Goal: Task Accomplishment & Management: Use online tool/utility

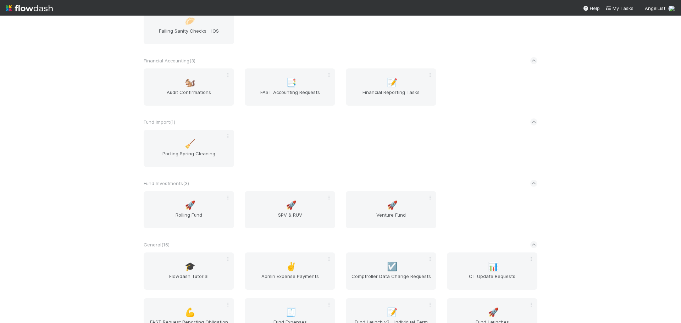
scroll to position [461, 0]
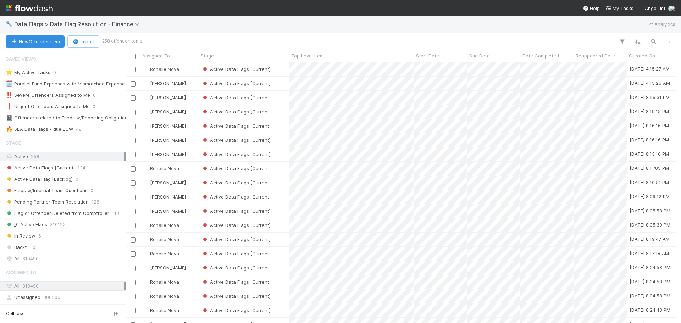
scroll to position [6, 6]
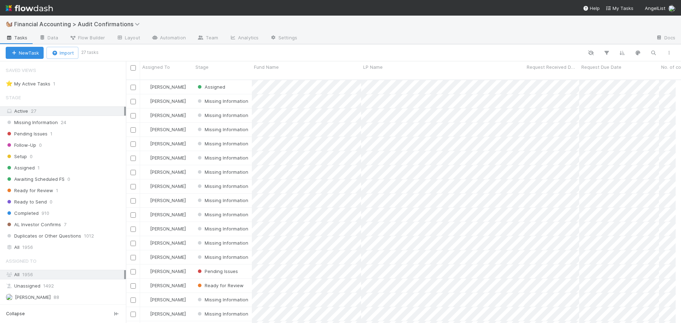
scroll to position [6, 6]
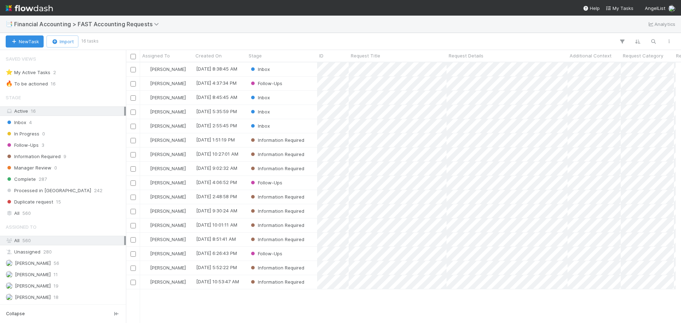
scroll to position [6, 6]
click at [279, 56] on div "Stage" at bounding box center [281, 55] width 67 height 7
click at [289, 69] on div "Sort First → Last" at bounding box center [289, 69] width 81 height 11
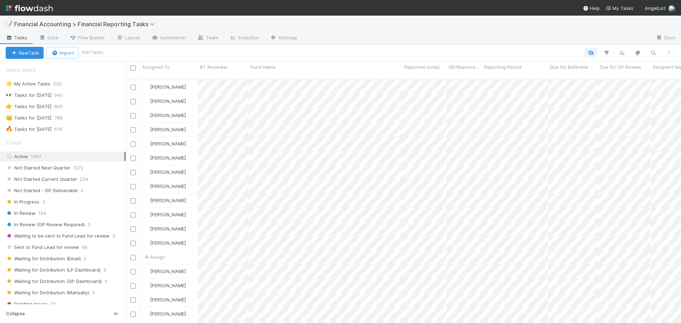
scroll to position [6, 6]
click at [81, 216] on div "In Review 154" at bounding box center [66, 213] width 120 height 9
click at [91, 128] on div "🔥 Tasks for 2025-06-30 876" at bounding box center [66, 129] width 120 height 9
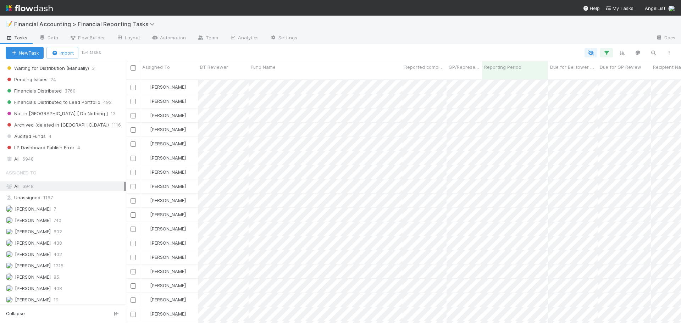
scroll to position [248, 0]
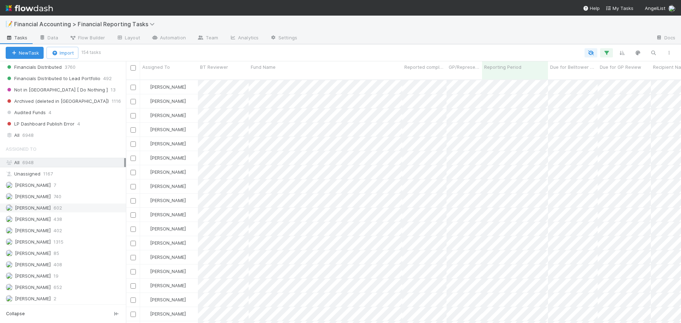
click at [78, 207] on div "Don Walker 602" at bounding box center [65, 207] width 118 height 9
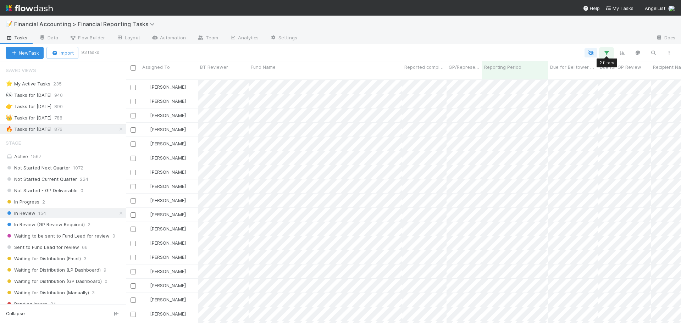
click at [606, 52] on icon "button" at bounding box center [606, 53] width 7 height 6
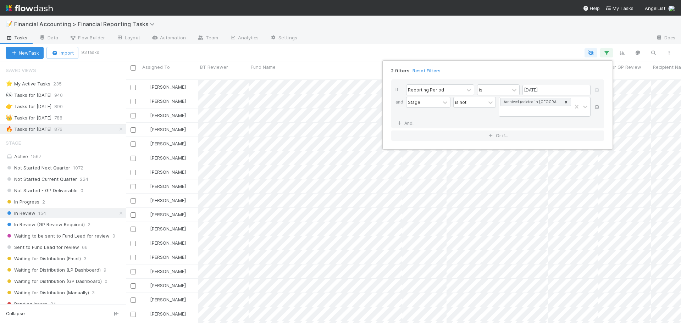
click at [596, 107] on icon at bounding box center [596, 107] width 7 height 4
click at [408, 102] on link "And.." at bounding box center [406, 102] width 22 height 10
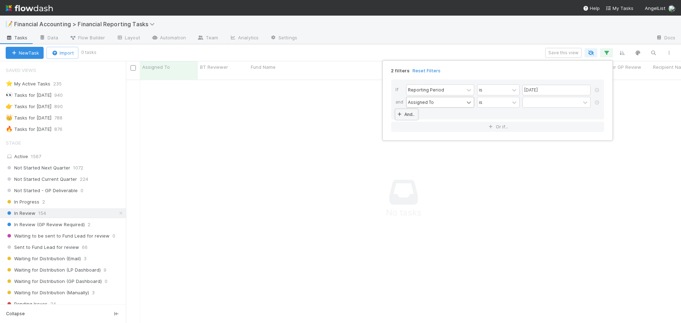
scroll to position [239, 549]
click at [467, 104] on icon at bounding box center [468, 102] width 7 height 7
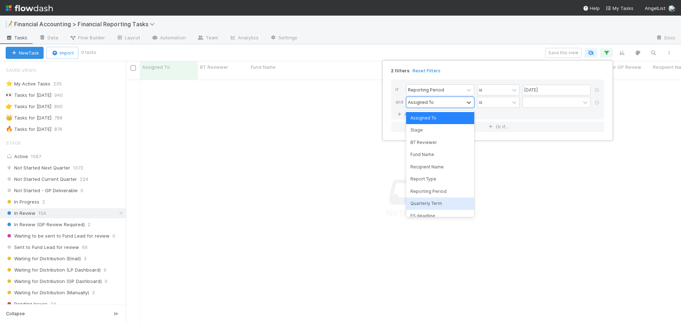
click at [430, 205] on div "Quarterly Term" at bounding box center [440, 203] width 68 height 12
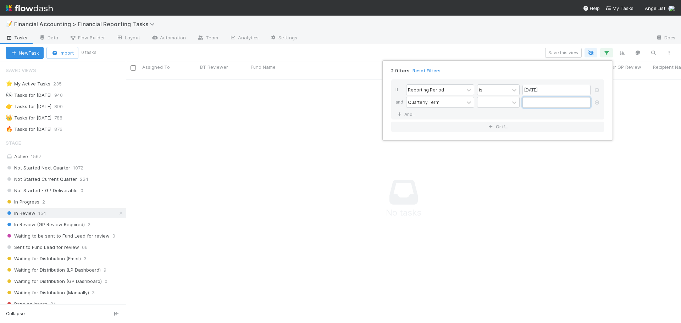
click at [549, 101] on input "text" at bounding box center [556, 102] width 68 height 11
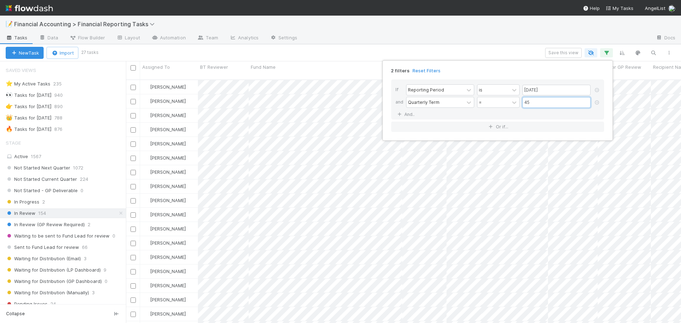
scroll to position [244, 549]
type input "45"
click at [521, 52] on div "2 filters Reset Filters If Reporting Period is 06/30/2025 and Quarterly Term = …" at bounding box center [340, 161] width 681 height 323
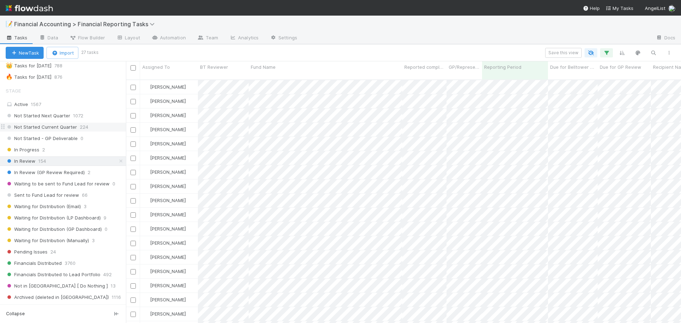
scroll to position [71, 0]
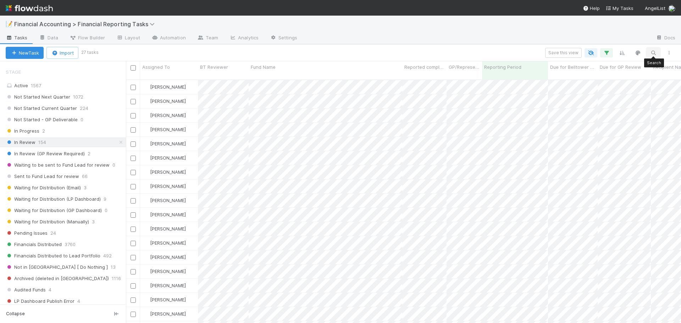
click at [653, 51] on icon "button" at bounding box center [652, 53] width 7 height 6
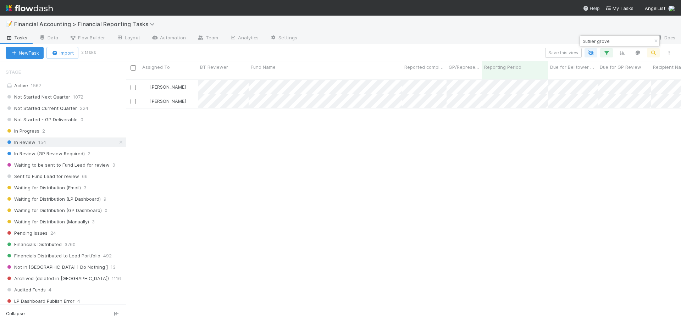
scroll to position [244, 549]
type input "outlier grove"
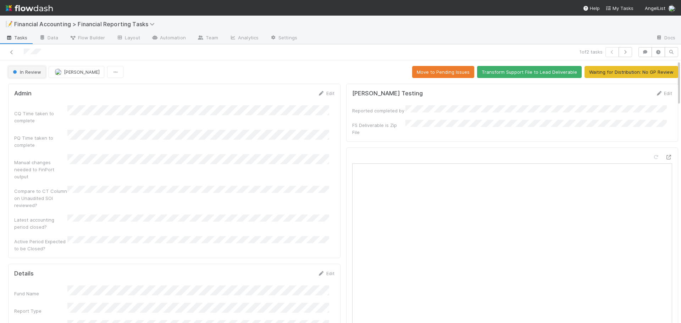
click at [34, 77] on button "In Review" at bounding box center [27, 72] width 38 height 12
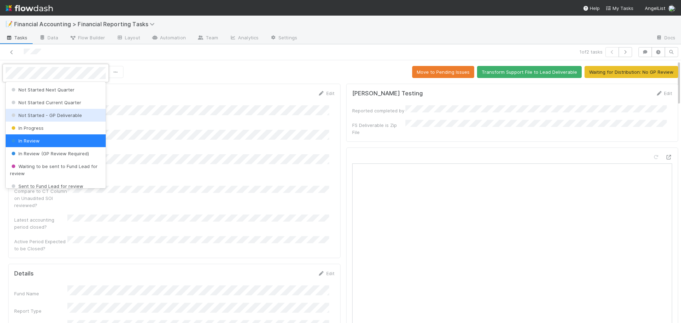
scroll to position [35, 0]
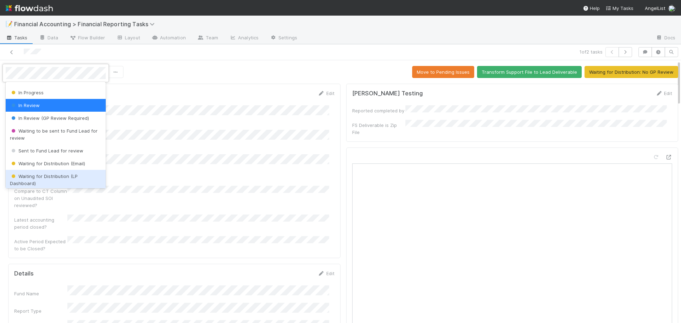
click at [61, 179] on span "Waiting for Distribution (LP Dashboard)" at bounding box center [44, 179] width 68 height 13
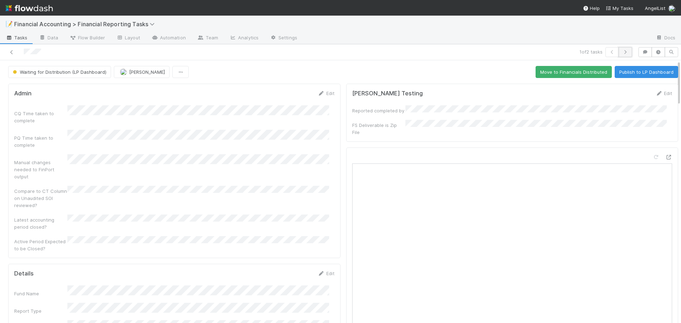
click at [621, 52] on icon "button" at bounding box center [624, 52] width 7 height 4
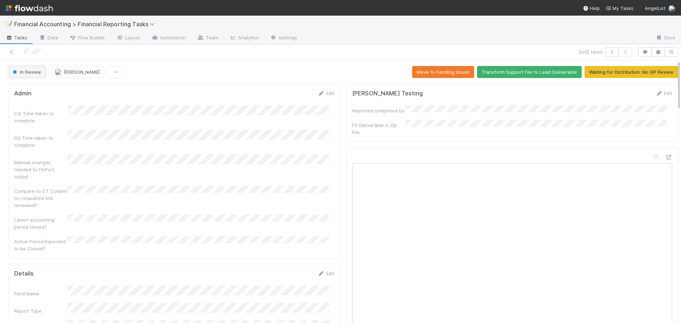
click at [21, 72] on span "In Review" at bounding box center [26, 72] width 30 height 6
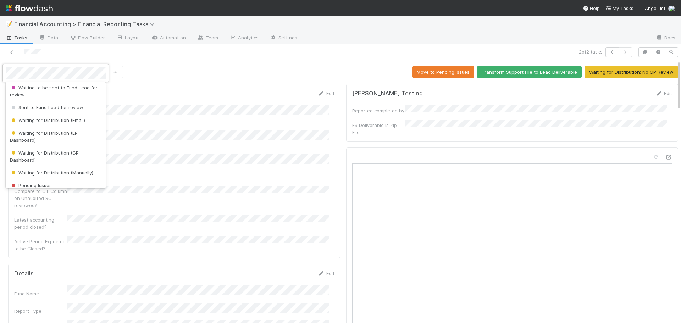
scroll to position [106, 0]
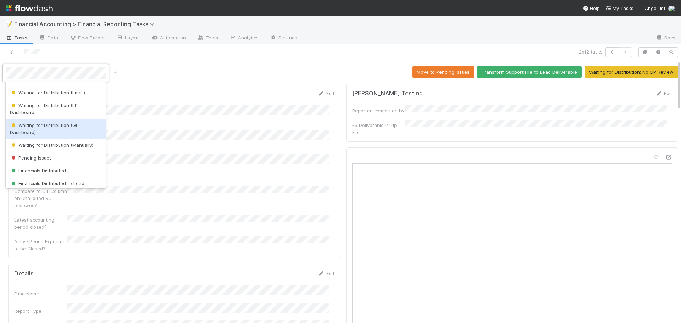
click at [30, 127] on span "Waiting for Distribution (GP Dashboard)" at bounding box center [44, 128] width 69 height 13
click at [30, 134] on div "PQ Time taken to complete" at bounding box center [40, 141] width 53 height 14
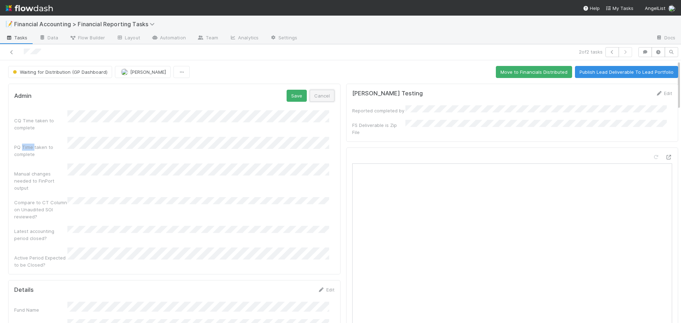
click at [318, 96] on button "Cancel" at bounding box center [321, 96] width 25 height 12
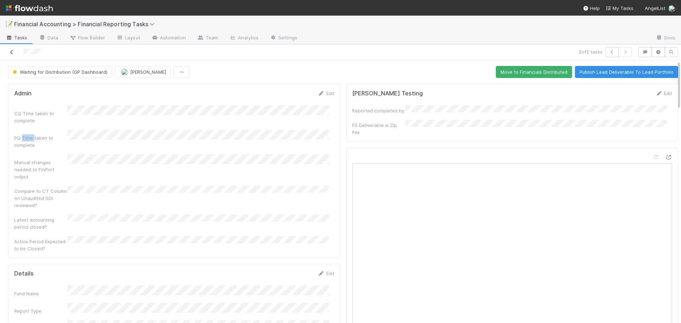
click at [14, 53] on icon at bounding box center [11, 52] width 7 height 5
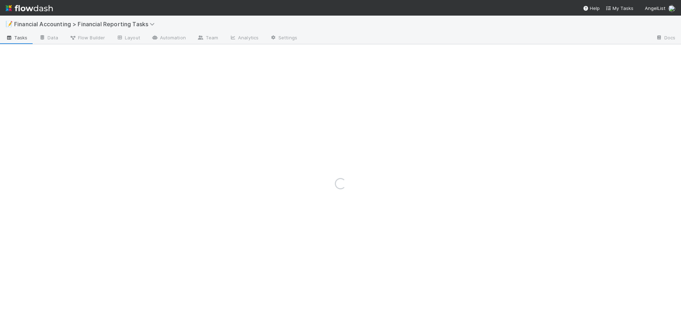
click at [14, 53] on div "Loading..." at bounding box center [340, 183] width 681 height 279
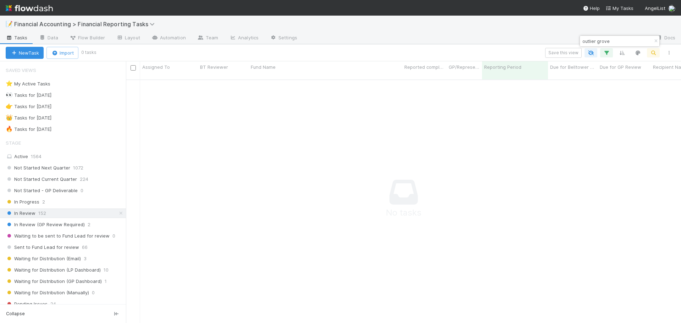
scroll to position [239, 549]
click at [655, 40] on icon "button" at bounding box center [655, 41] width 7 height 4
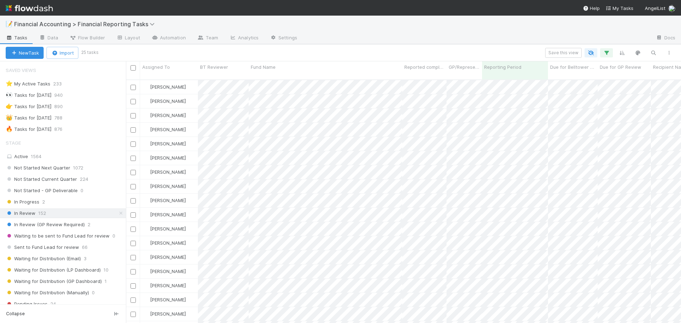
scroll to position [244, 549]
click at [652, 55] on icon "button" at bounding box center [652, 53] width 7 height 6
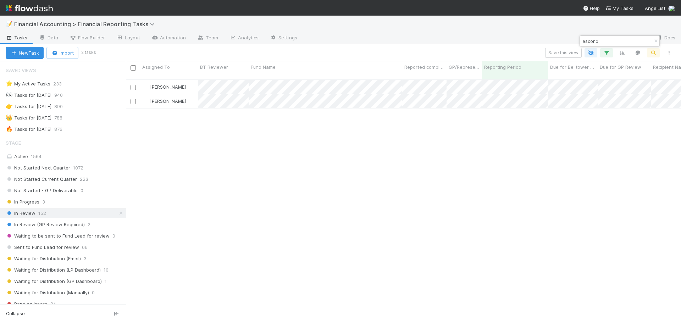
type input "escond"
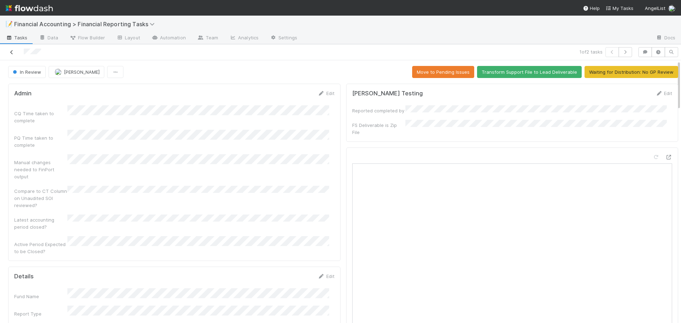
click at [15, 53] on icon at bounding box center [11, 52] width 7 height 5
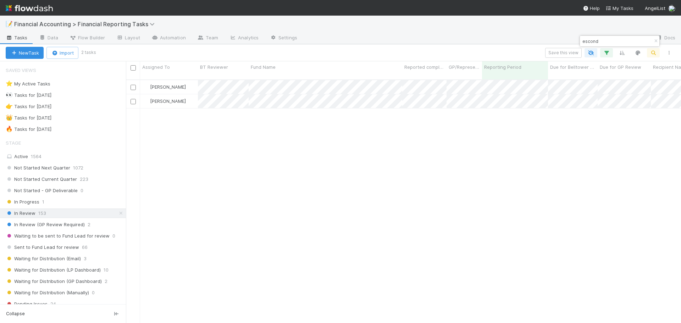
scroll to position [244, 549]
click at [654, 40] on icon "button" at bounding box center [655, 41] width 7 height 4
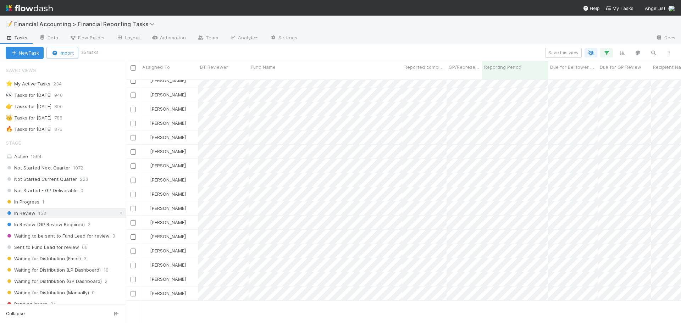
scroll to position [0, 0]
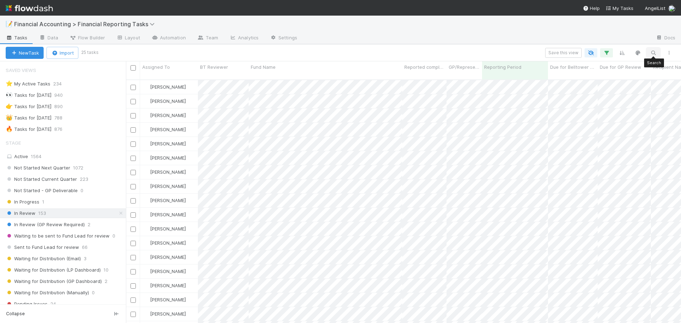
click at [651, 52] on icon "button" at bounding box center [652, 53] width 7 height 6
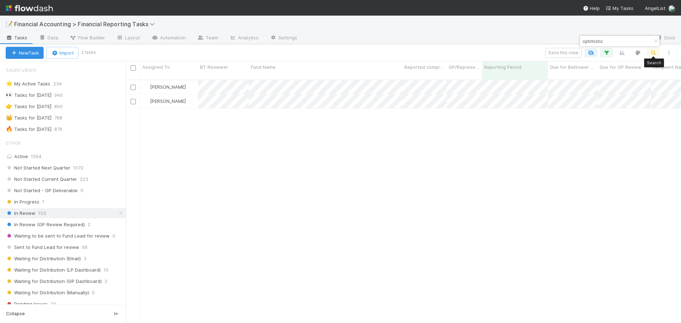
scroll to position [244, 549]
type input "optimistic"
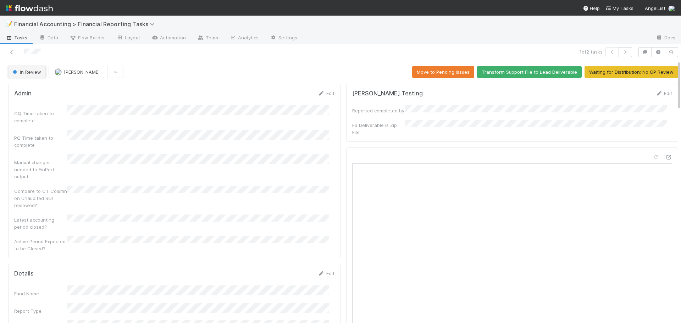
click at [31, 73] on span "In Review" at bounding box center [26, 72] width 30 height 6
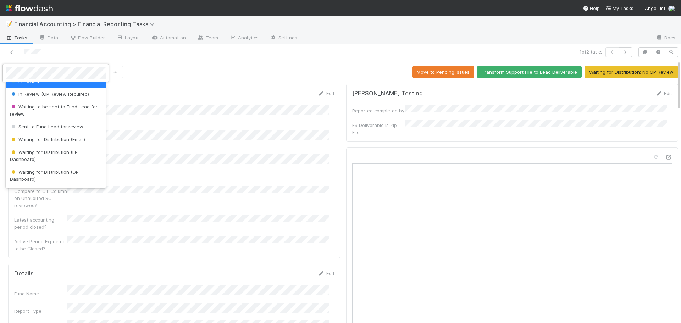
scroll to position [71, 0]
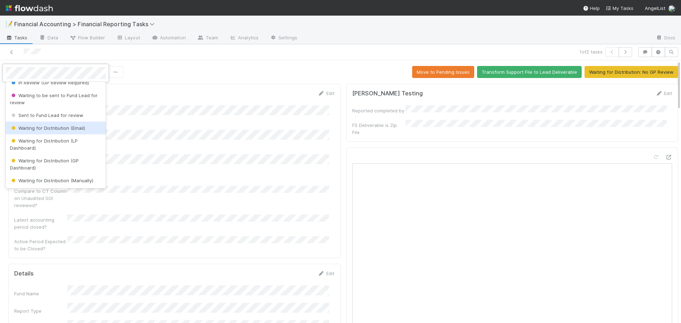
click at [46, 125] on span "Waiting for Distribution (Email)" at bounding box center [47, 128] width 75 height 6
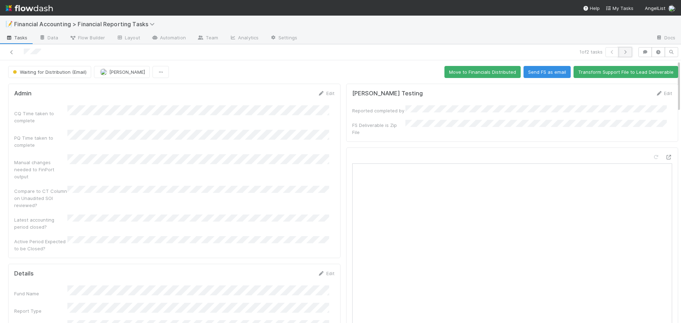
click at [621, 55] on button "button" at bounding box center [624, 52] width 13 height 10
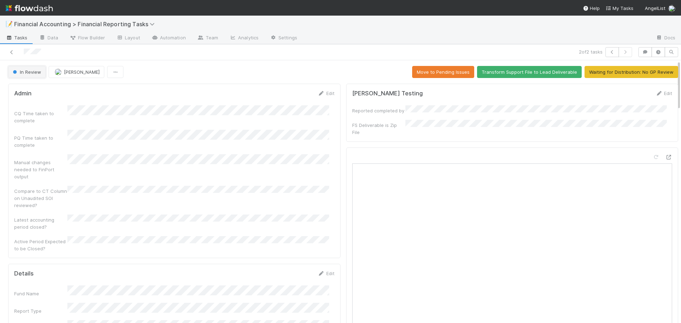
click at [35, 77] on button "In Review" at bounding box center [27, 72] width 38 height 12
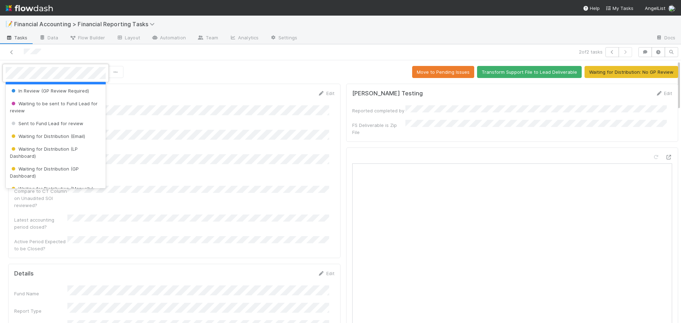
scroll to position [71, 0]
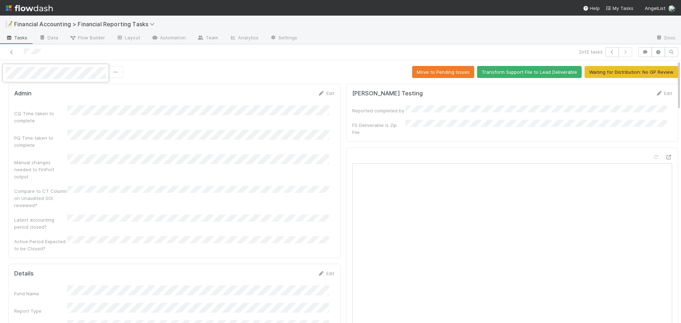
click at [183, 145] on div at bounding box center [340, 161] width 681 height 323
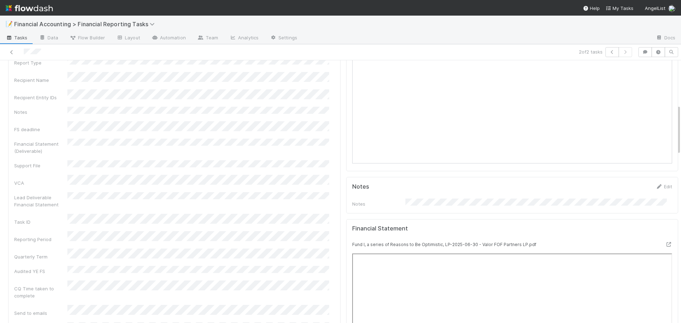
scroll to position [0, 0]
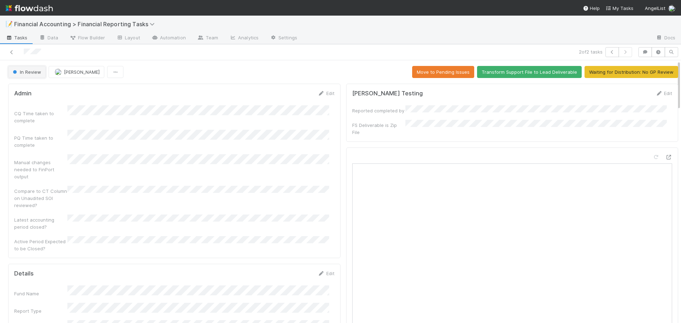
click at [27, 75] on button "In Review" at bounding box center [27, 72] width 38 height 12
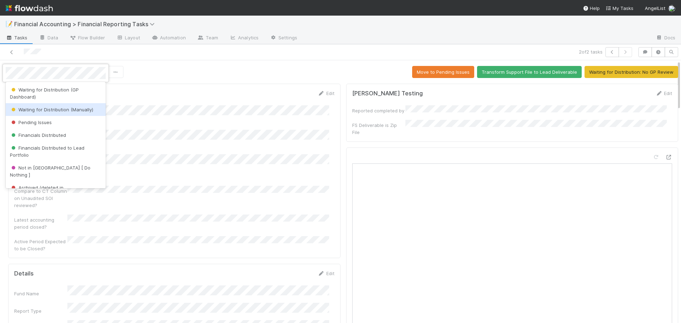
scroll to position [106, 0]
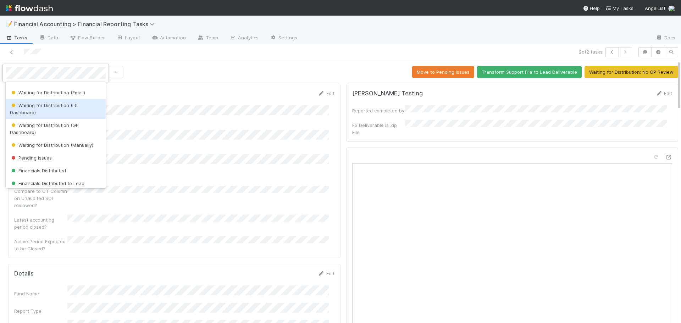
click at [50, 109] on div "Waiting for Distribution (LP Dashboard)" at bounding box center [56, 109] width 100 height 20
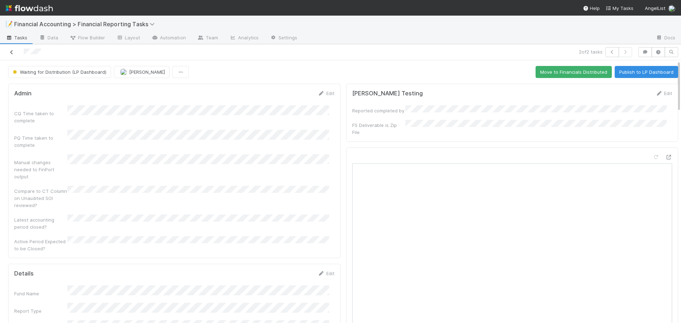
click at [14, 50] on icon at bounding box center [11, 52] width 7 height 5
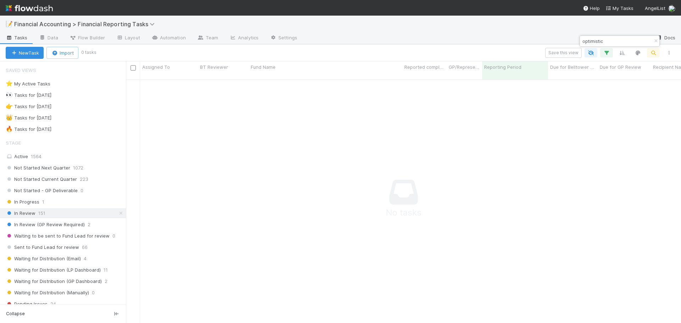
scroll to position [6, 6]
click at [654, 43] on icon "button" at bounding box center [655, 41] width 7 height 4
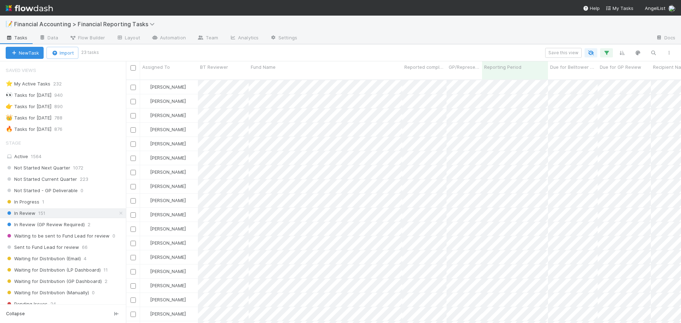
scroll to position [244, 549]
click at [654, 52] on icon "button" at bounding box center [652, 53] width 7 height 6
click at [651, 52] on icon "button" at bounding box center [652, 53] width 7 height 6
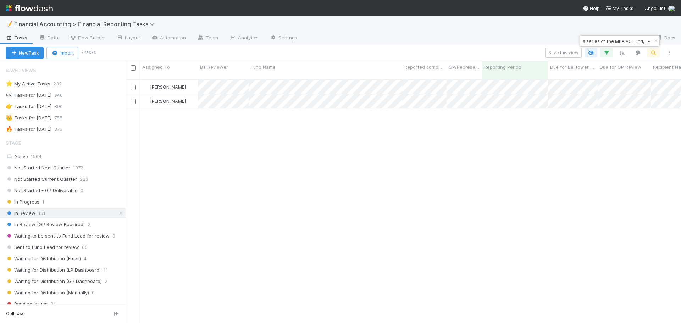
type input "Fund I, a series of The MBA VC Fund, LP"
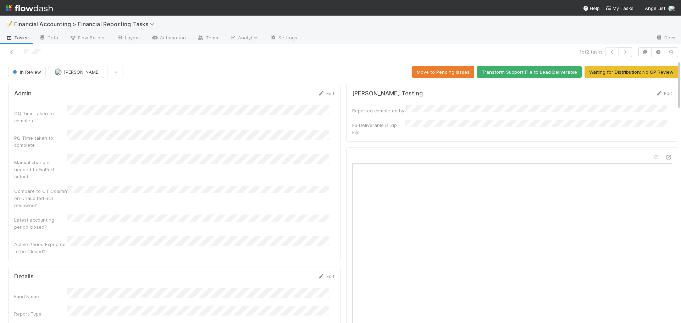
click at [10, 48] on div at bounding box center [161, 52] width 317 height 10
click at [10, 51] on icon at bounding box center [11, 52] width 7 height 5
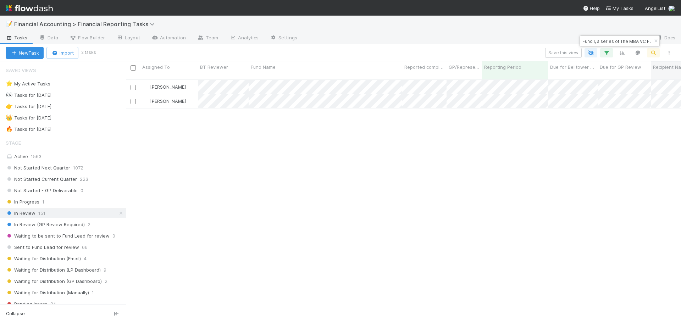
scroll to position [244, 549]
click at [654, 41] on icon "button" at bounding box center [655, 41] width 7 height 4
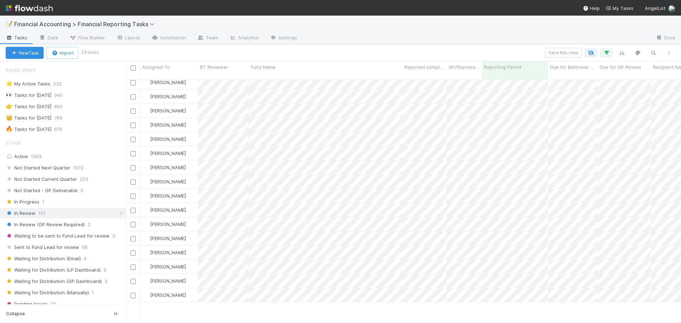
scroll to position [0, 0]
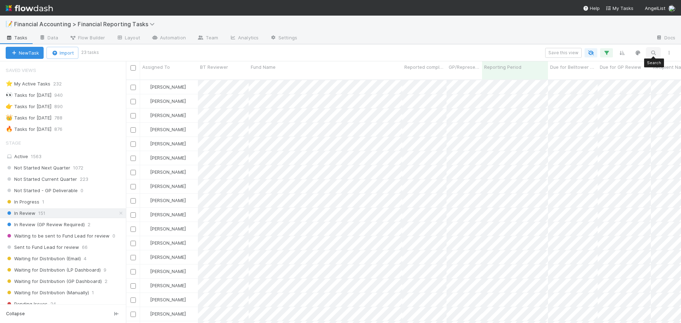
click at [653, 54] on icon "button" at bounding box center [652, 53] width 7 height 6
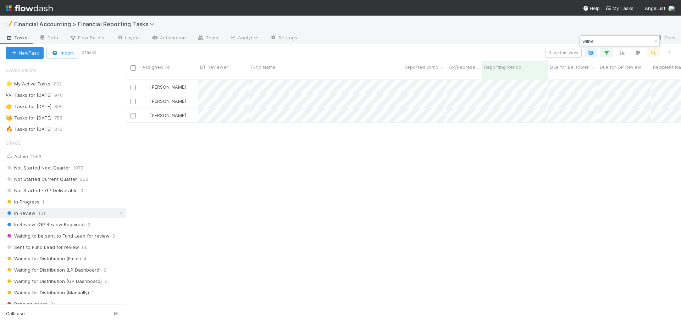
scroll to position [244, 549]
type input "wilbe"
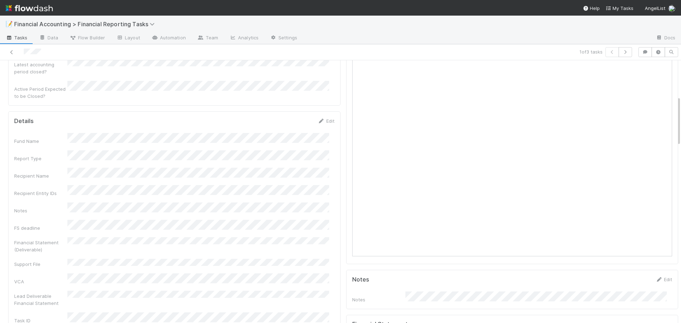
scroll to position [142, 0]
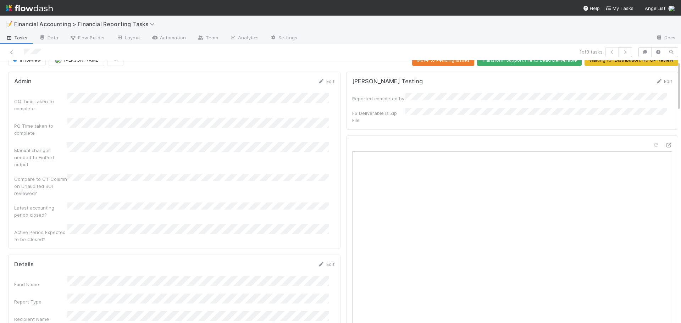
scroll to position [0, 0]
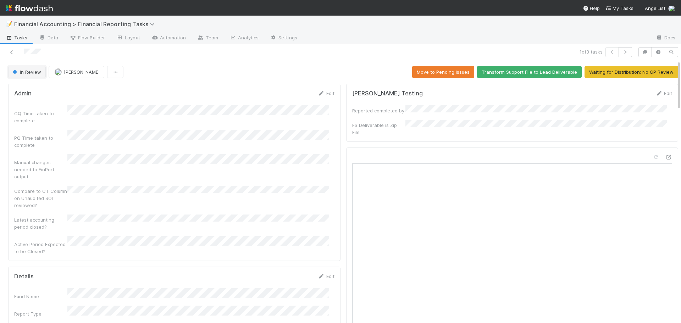
click at [33, 74] on span "In Review" at bounding box center [26, 72] width 30 height 6
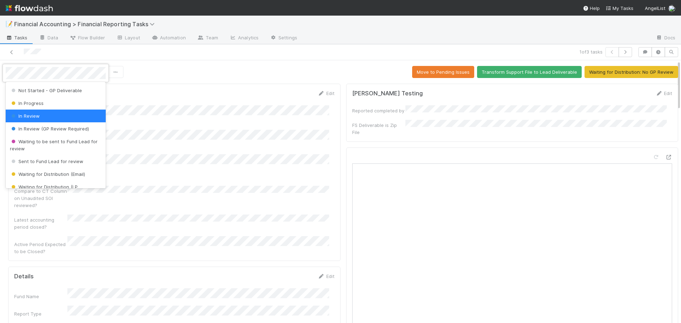
scroll to position [35, 0]
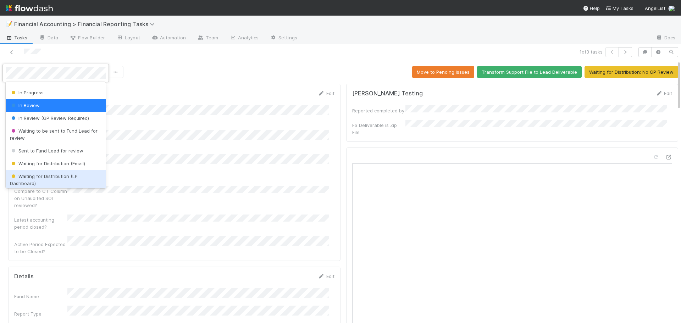
click at [43, 178] on span "Waiting for Distribution (LP Dashboard)" at bounding box center [44, 179] width 68 height 13
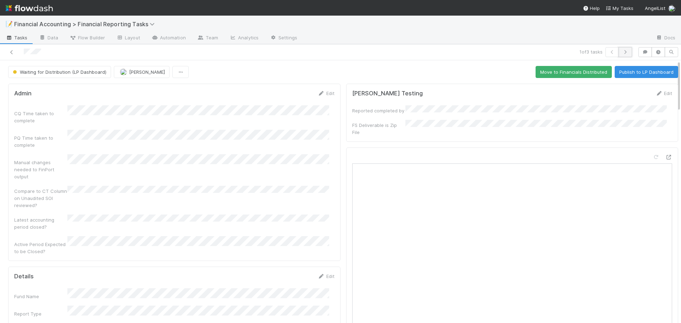
click at [621, 51] on icon "button" at bounding box center [624, 52] width 7 height 4
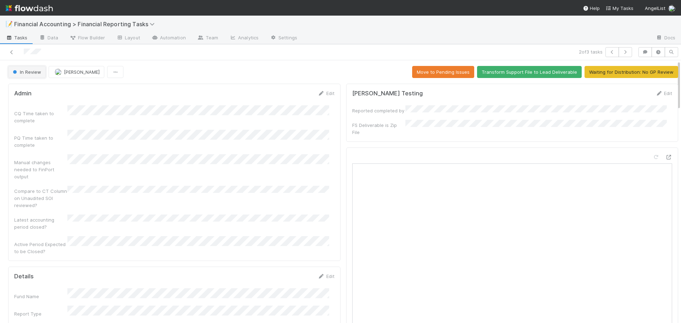
click at [32, 72] on span "In Review" at bounding box center [26, 72] width 30 height 6
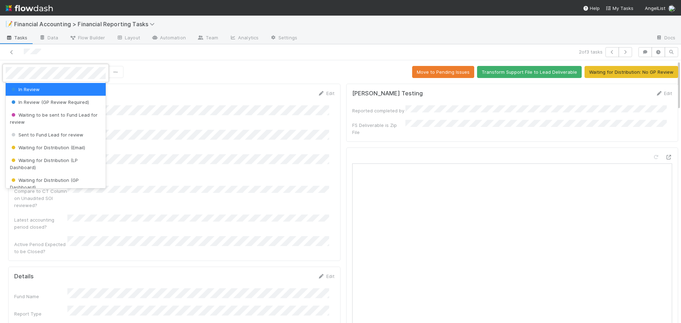
scroll to position [71, 0]
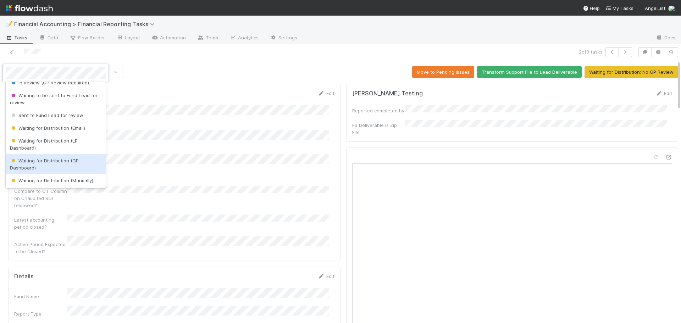
click at [38, 164] on div "Waiting for Distribution (GP Dashboard)" at bounding box center [56, 164] width 100 height 20
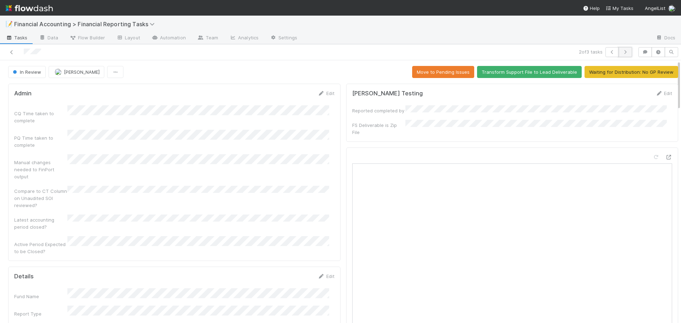
click at [621, 52] on icon "button" at bounding box center [624, 52] width 7 height 4
click at [30, 67] on button "In Review" at bounding box center [27, 72] width 38 height 12
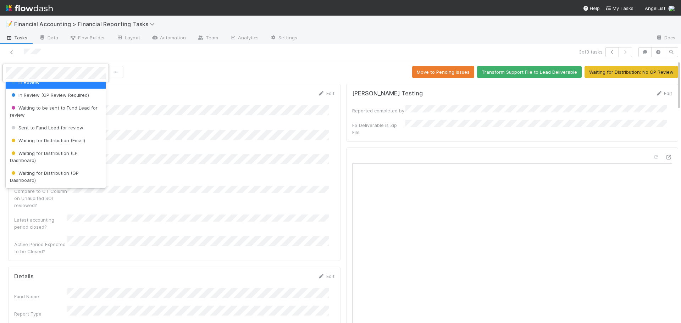
scroll to position [71, 0]
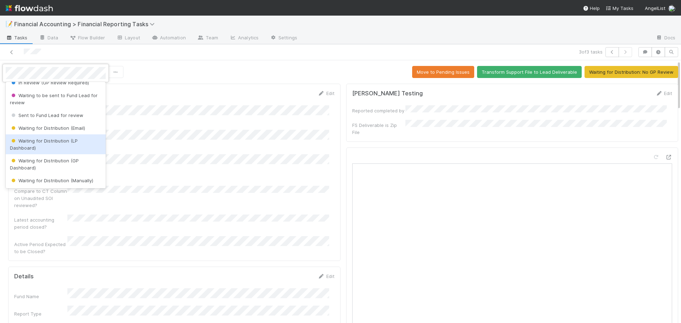
click at [54, 144] on div "Waiting for Distribution (LP Dashboard)" at bounding box center [56, 144] width 100 height 20
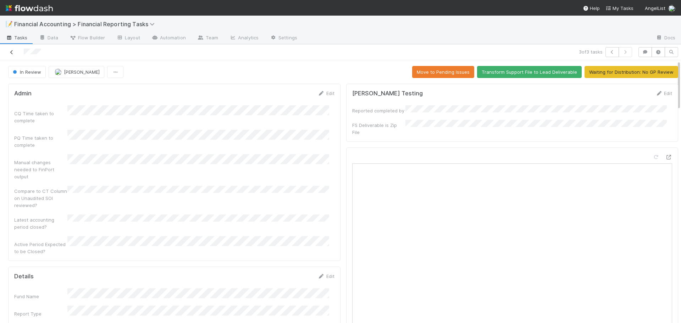
click at [12, 54] on icon at bounding box center [11, 52] width 7 height 5
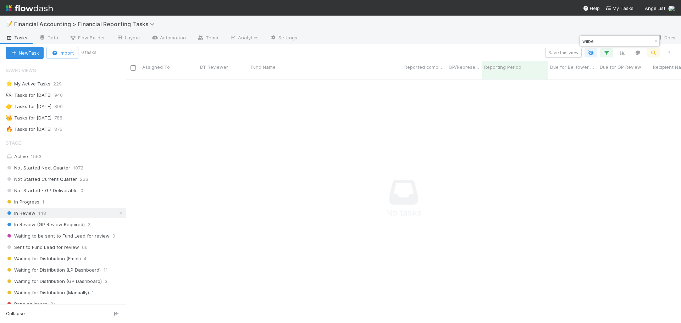
scroll to position [6, 6]
click at [657, 41] on icon "button" at bounding box center [655, 41] width 7 height 4
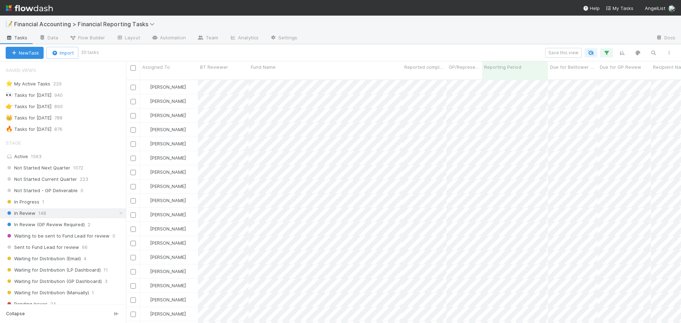
scroll to position [244, 549]
click at [654, 52] on icon "button" at bounding box center [652, 53] width 7 height 6
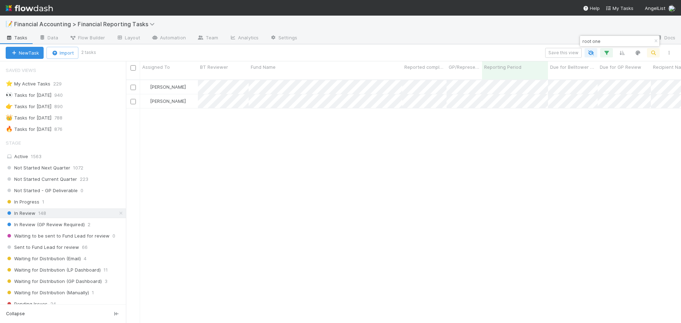
type input "root one"
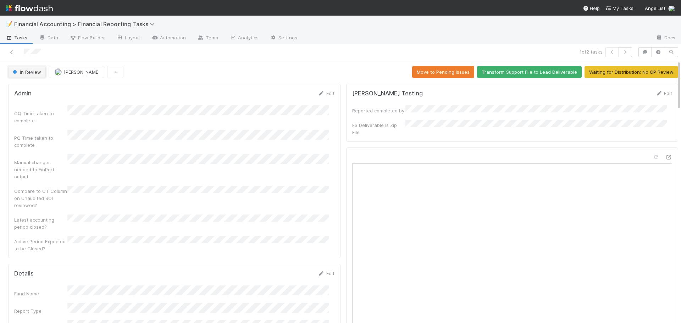
click at [25, 72] on span "In Review" at bounding box center [26, 72] width 30 height 6
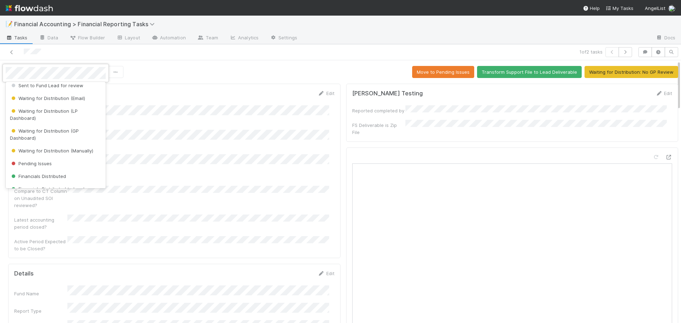
scroll to position [106, 0]
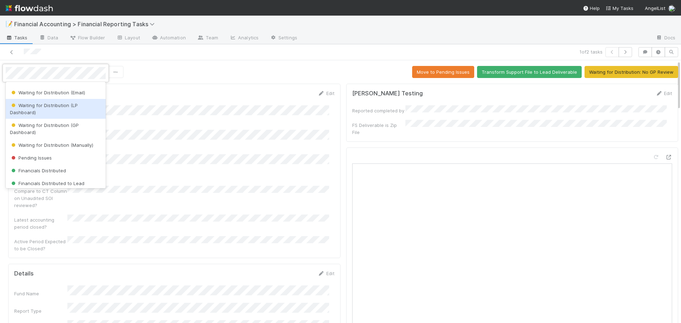
click at [53, 105] on span "Waiting for Distribution (LP Dashboard)" at bounding box center [44, 108] width 68 height 13
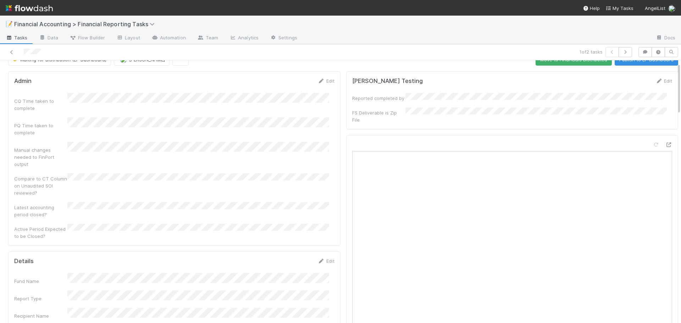
scroll to position [0, 0]
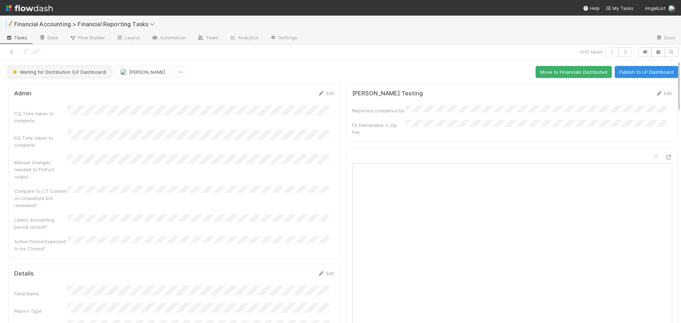
click at [40, 72] on span "Waiting for Distribution (LP Dashboard)" at bounding box center [58, 72] width 95 height 6
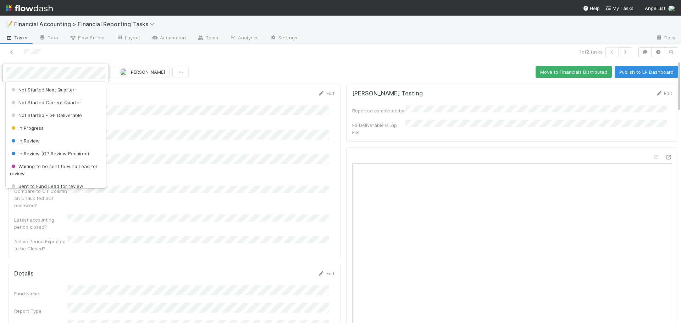
scroll to position [44, 0]
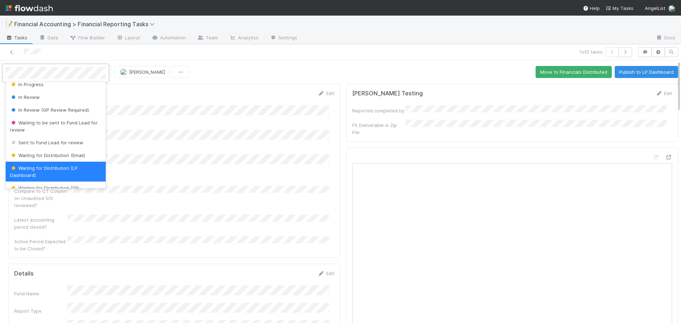
click at [304, 70] on div at bounding box center [340, 161] width 681 height 323
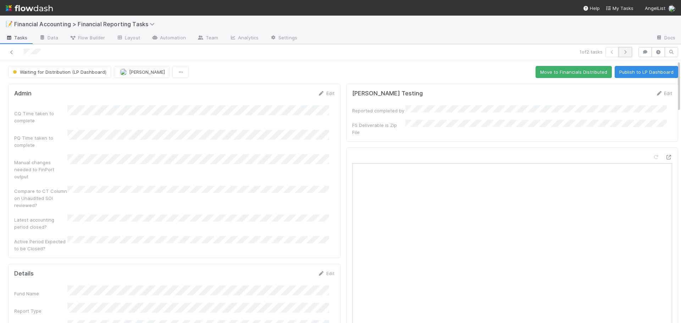
click at [621, 50] on icon "button" at bounding box center [624, 52] width 7 height 4
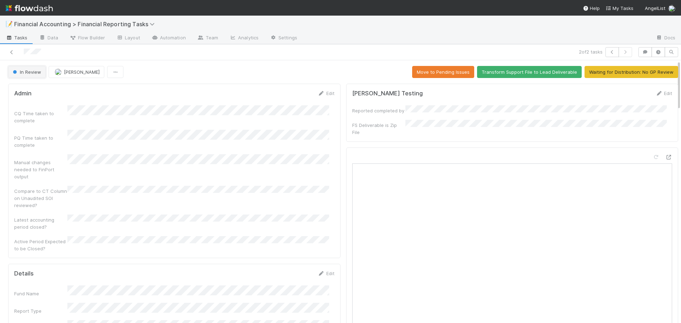
click at [23, 76] on button "In Review" at bounding box center [27, 72] width 38 height 12
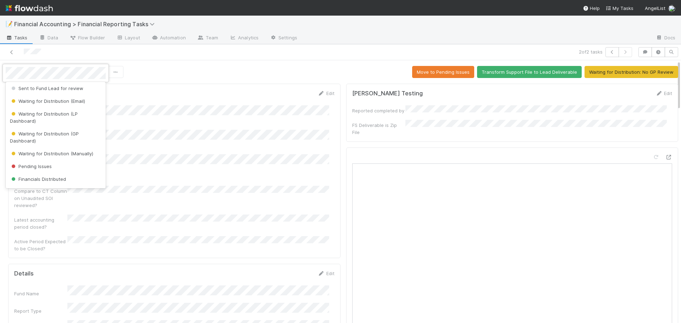
scroll to position [106, 0]
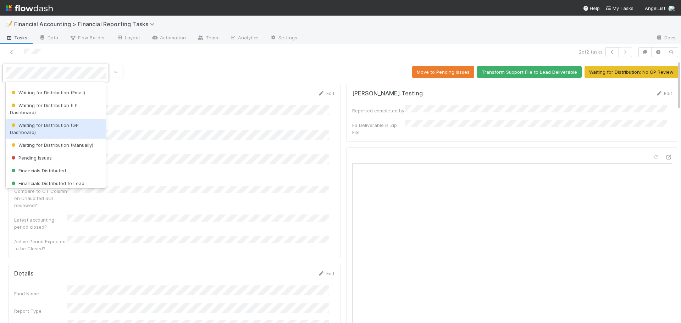
click at [44, 135] on div "Waiting for Distribution (GP Dashboard)" at bounding box center [56, 129] width 100 height 20
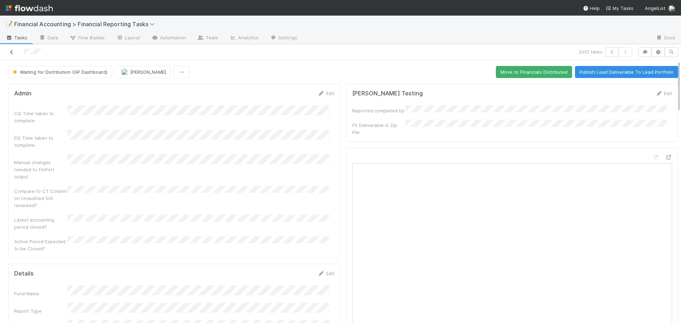
click at [11, 55] on link at bounding box center [11, 52] width 7 height 7
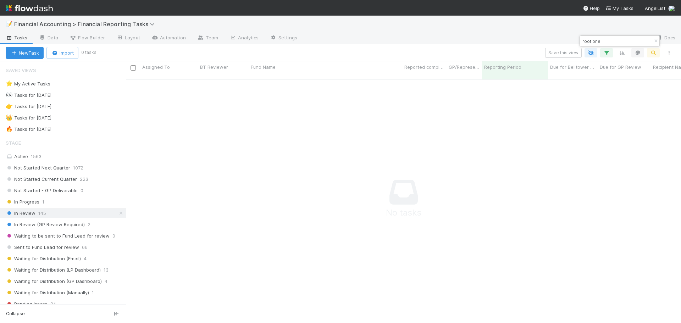
scroll to position [239, 549]
click at [656, 42] on icon "button" at bounding box center [655, 41] width 7 height 4
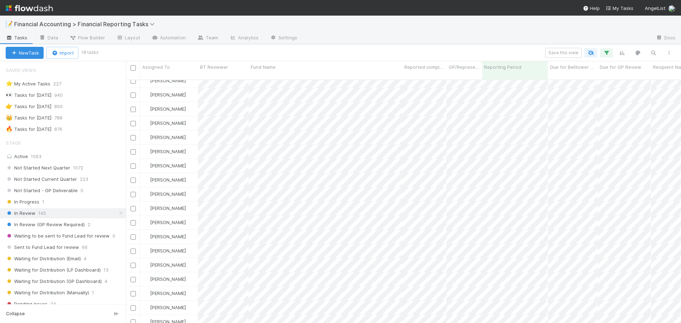
scroll to position [0, 0]
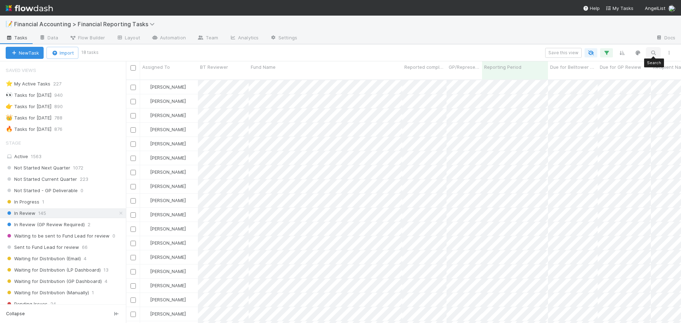
click at [652, 49] on button "button" at bounding box center [653, 52] width 13 height 9
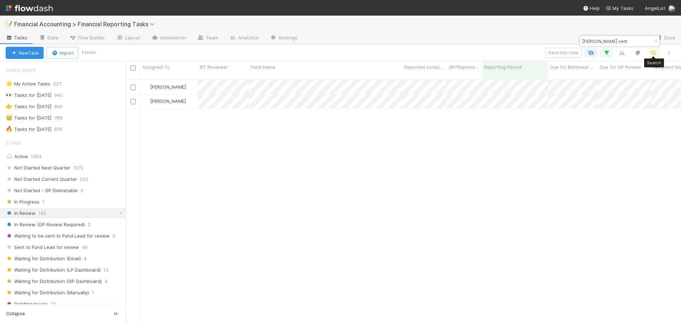
scroll to position [244, 549]
type input "[PERSON_NAME] vent"
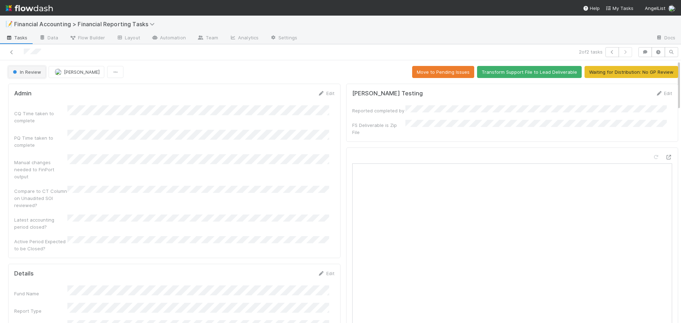
click at [20, 74] on span "In Review" at bounding box center [26, 72] width 30 height 6
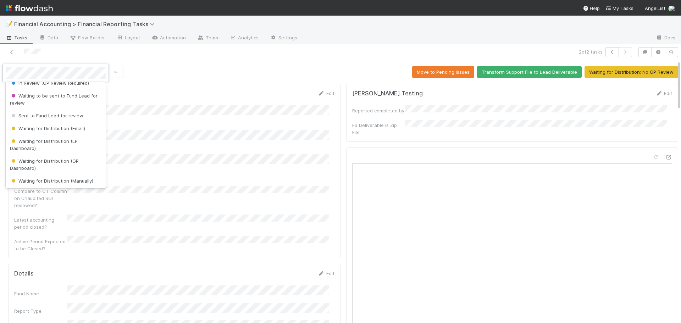
scroll to position [71, 0]
click at [46, 144] on div "Waiting for Distribution (LP Dashboard)" at bounding box center [56, 144] width 100 height 20
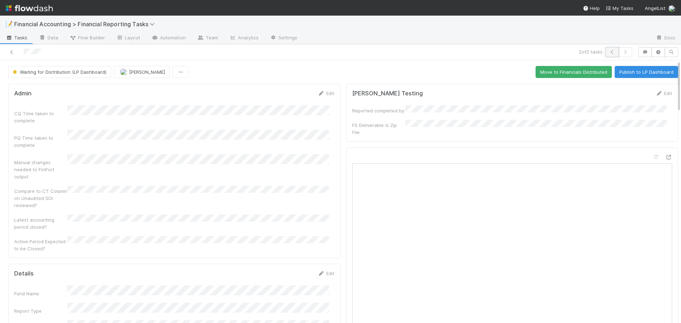
click at [608, 50] on icon "button" at bounding box center [611, 52] width 7 height 4
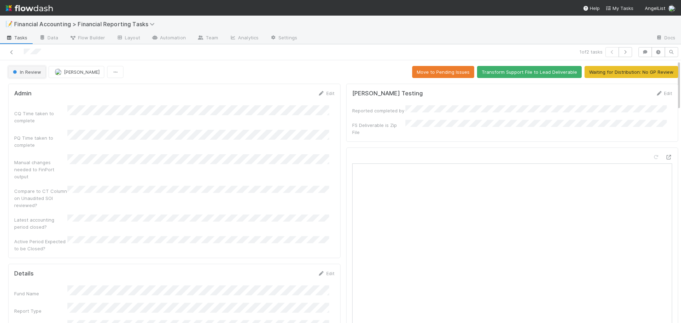
click at [34, 71] on span "In Review" at bounding box center [26, 72] width 30 height 6
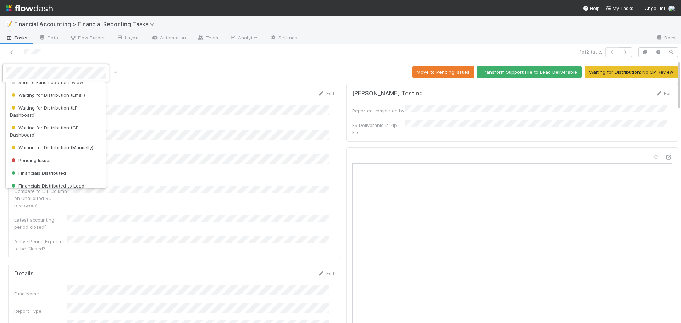
scroll to position [106, 0]
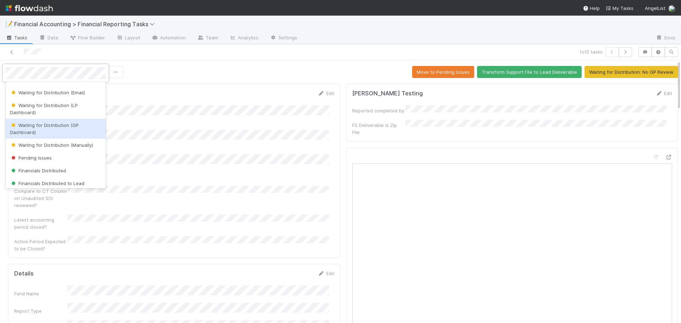
click at [61, 132] on div "Waiting for Distribution (GP Dashboard)" at bounding box center [56, 129] width 100 height 20
click at [61, 134] on div "PQ Time taken to complete" at bounding box center [40, 141] width 53 height 14
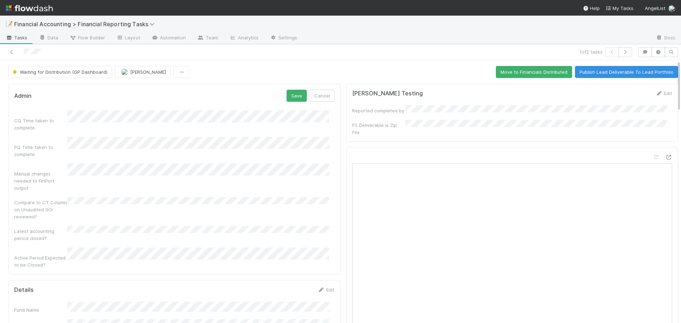
click at [312, 89] on div "Admin Save Cancel CQ Time taken to complete PQ Time taken to complete Manual ch…" at bounding box center [174, 179] width 332 height 191
click at [314, 96] on button "Cancel" at bounding box center [321, 96] width 25 height 12
click at [10, 52] on icon at bounding box center [11, 52] width 7 height 5
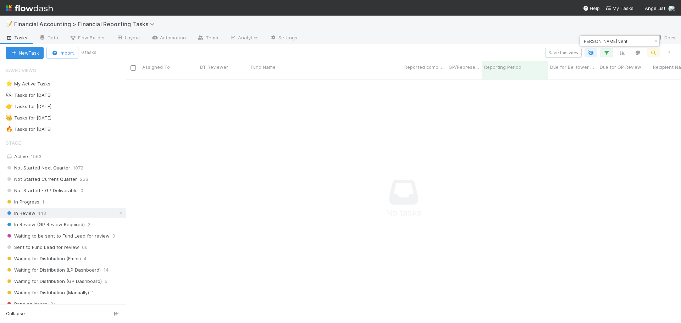
scroll to position [239, 549]
click at [655, 41] on icon "button" at bounding box center [655, 41] width 7 height 4
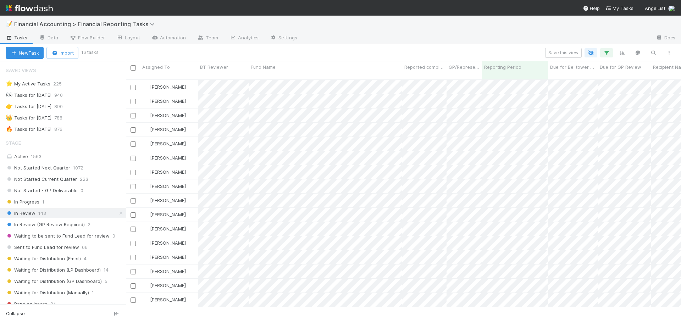
scroll to position [244, 549]
click at [655, 48] on button "button" at bounding box center [653, 52] width 13 height 9
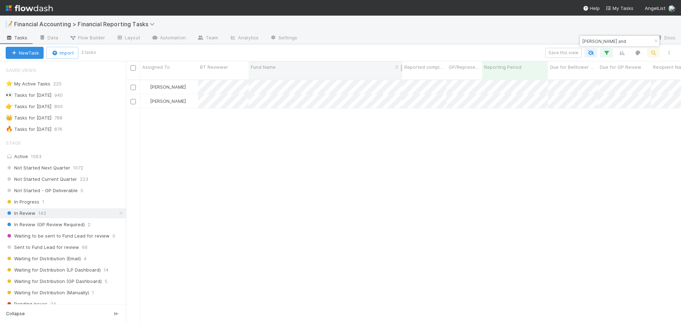
type input "[PERSON_NAME] and"
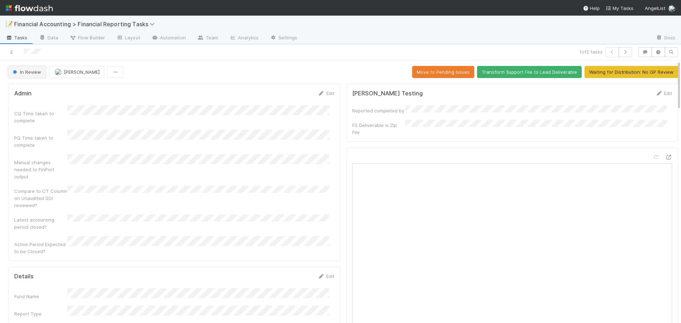
click at [30, 74] on span "In Review" at bounding box center [26, 72] width 30 height 6
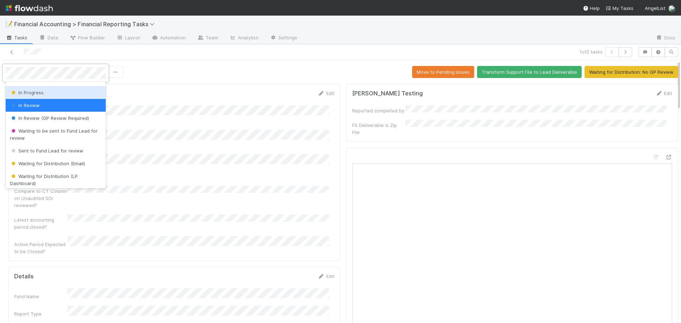
scroll to position [71, 0]
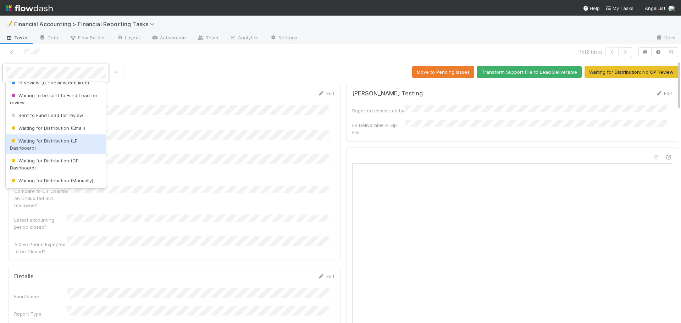
click at [37, 144] on div "Waiting for Distribution (LP Dashboard)" at bounding box center [56, 144] width 100 height 20
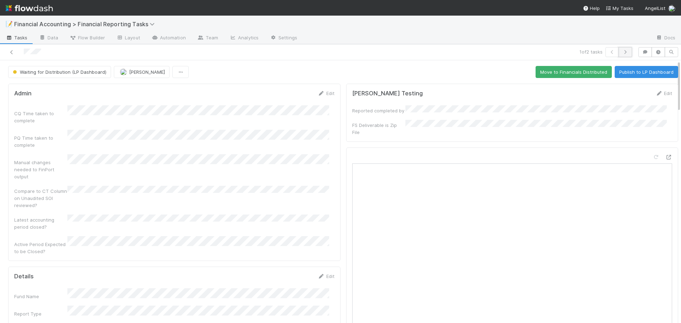
click at [621, 52] on icon "button" at bounding box center [624, 52] width 7 height 4
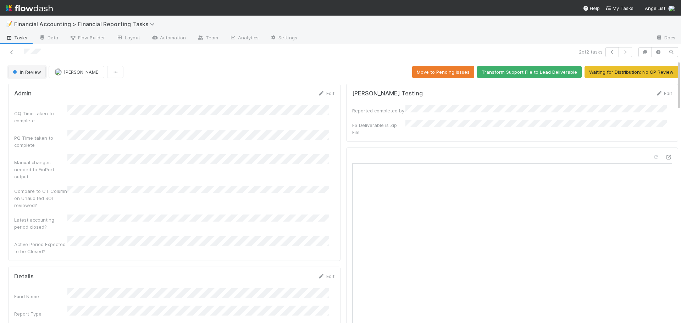
click at [30, 71] on span "In Review" at bounding box center [26, 72] width 30 height 6
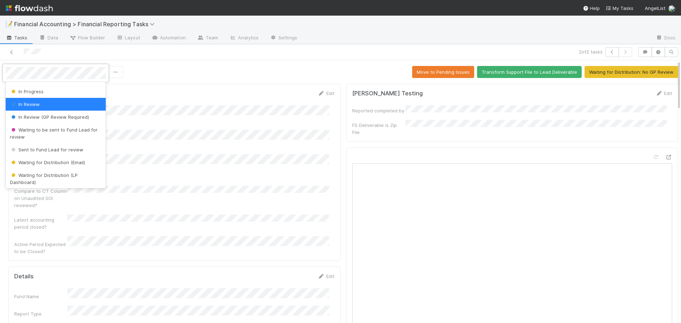
scroll to position [71, 0]
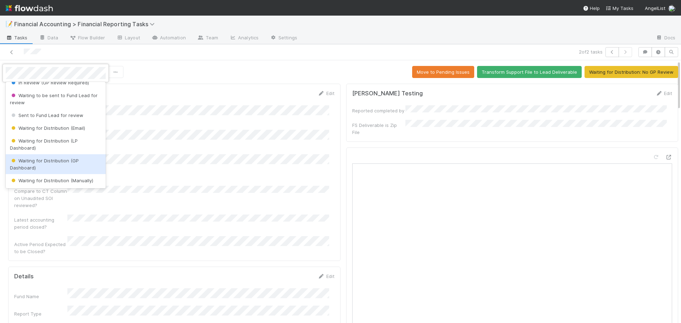
click at [39, 161] on span "Waiting for Distribution (GP Dashboard)" at bounding box center [44, 164] width 69 height 13
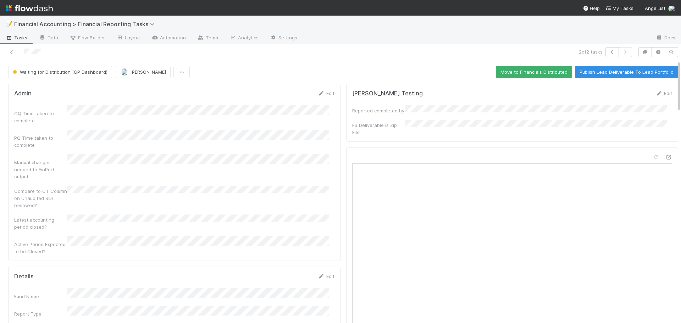
click at [11, 56] on div at bounding box center [161, 52] width 317 height 10
click at [12, 54] on icon at bounding box center [11, 52] width 7 height 5
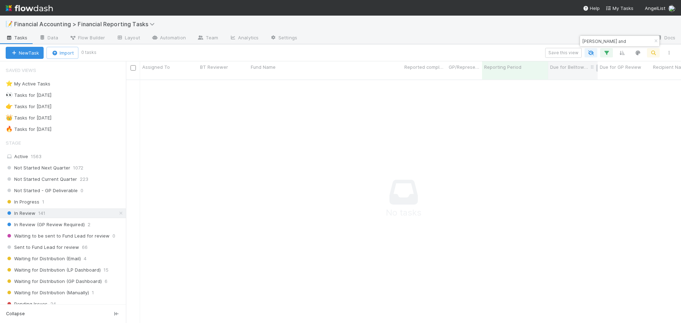
scroll to position [239, 549]
click at [655, 44] on button "button" at bounding box center [656, 41] width 8 height 9
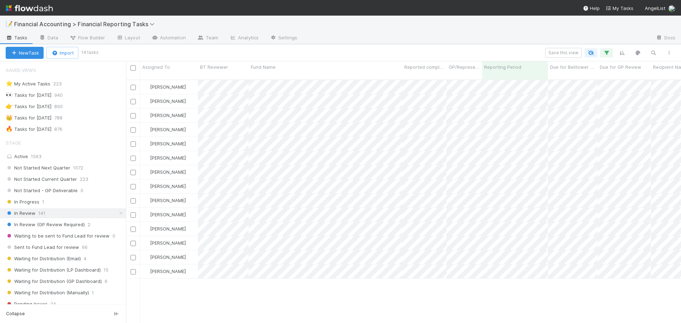
scroll to position [244, 549]
click at [650, 54] on icon "button" at bounding box center [652, 53] width 7 height 6
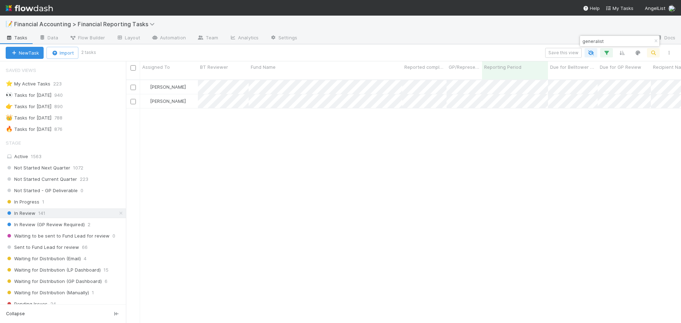
type input "generalist"
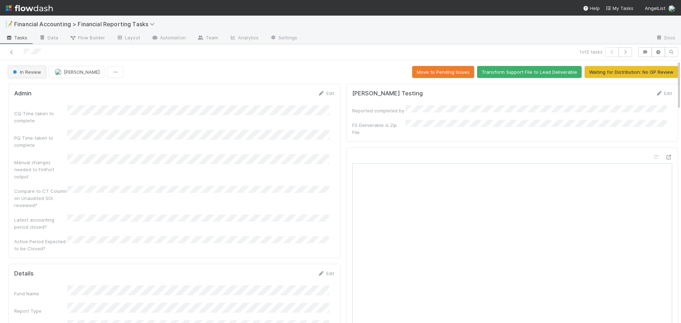
click at [24, 71] on span "In Review" at bounding box center [26, 72] width 30 height 6
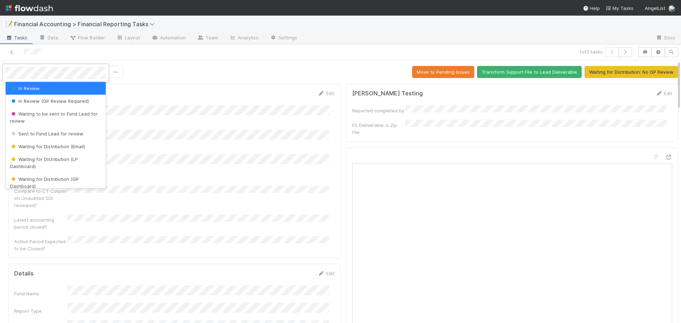
scroll to position [71, 0]
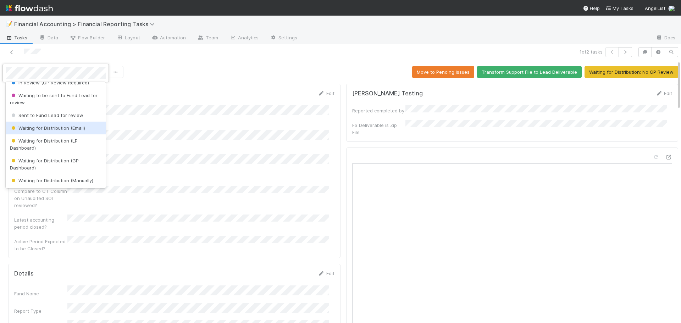
click at [31, 128] on span "Waiting for Distribution (Email)" at bounding box center [47, 128] width 75 height 6
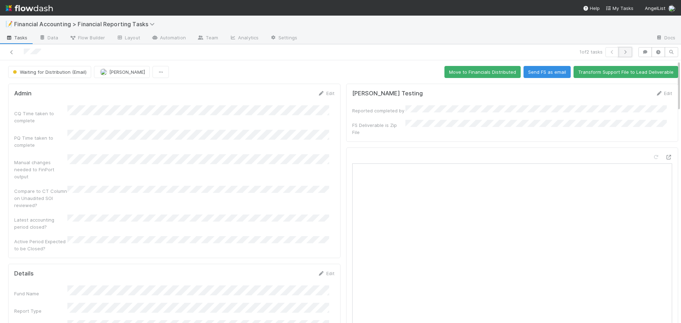
click at [622, 55] on button "button" at bounding box center [624, 52] width 13 height 10
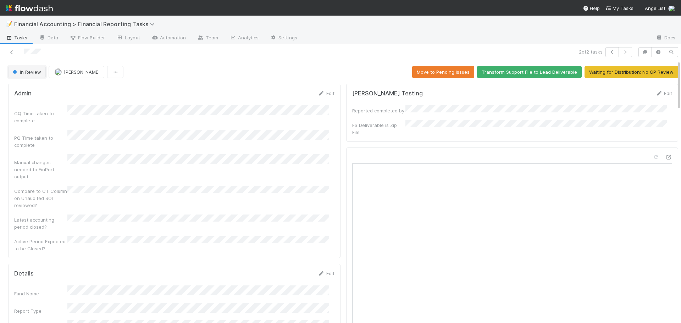
click at [31, 75] on button "In Review" at bounding box center [27, 72] width 38 height 12
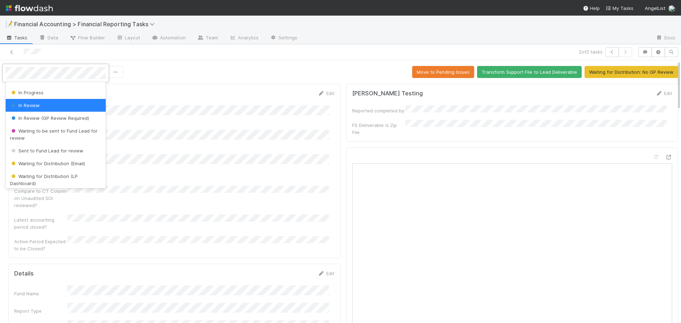
scroll to position [71, 0]
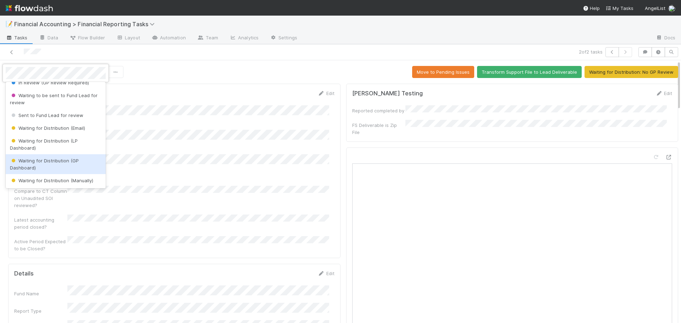
click at [43, 165] on div "Waiting for Distribution (GP Dashboard)" at bounding box center [56, 164] width 100 height 20
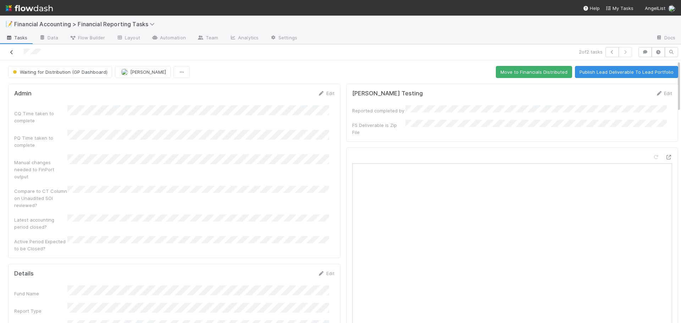
click at [10, 55] on link at bounding box center [11, 52] width 7 height 7
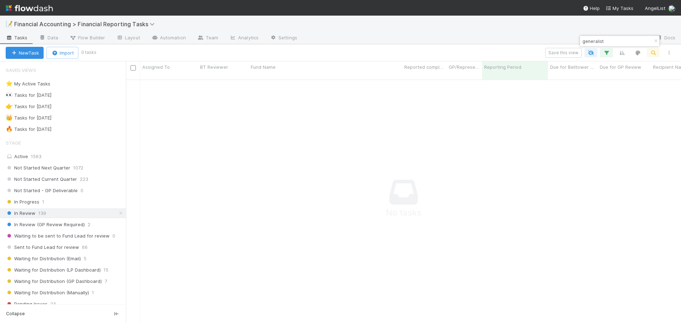
scroll to position [239, 549]
click at [657, 39] on icon "button" at bounding box center [655, 41] width 7 height 4
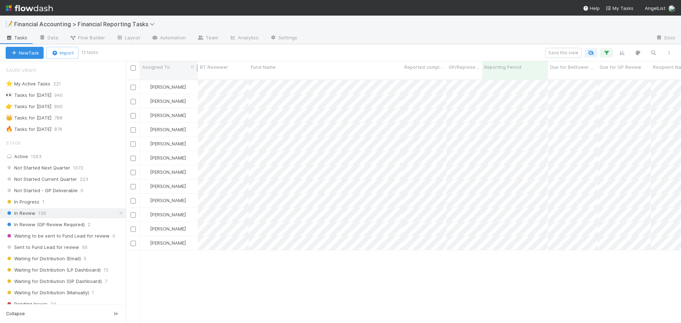
scroll to position [244, 549]
click at [652, 55] on icon "button" at bounding box center [652, 53] width 7 height 6
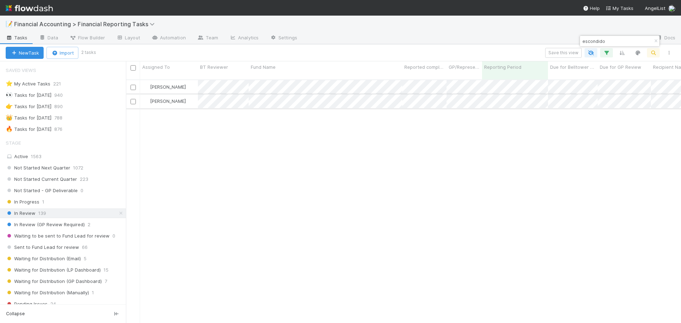
type input "escondido"
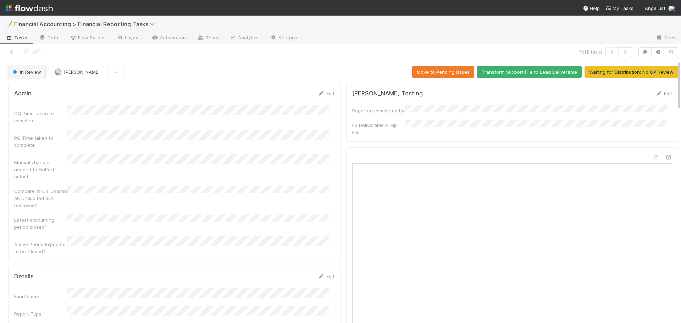
click at [36, 74] on span "In Review" at bounding box center [26, 72] width 30 height 6
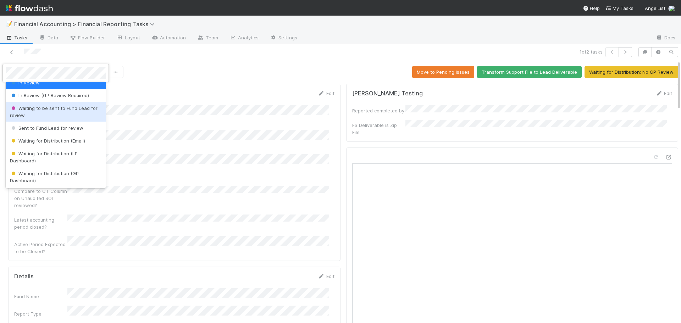
scroll to position [71, 0]
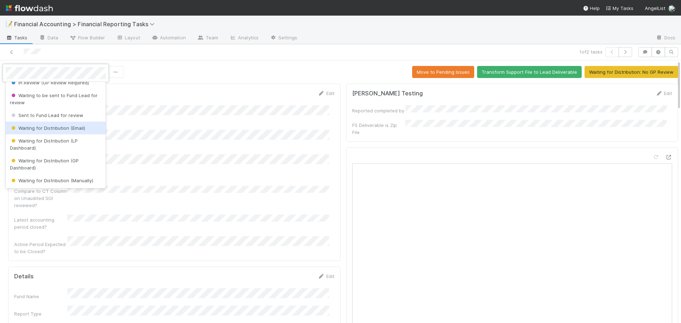
click at [38, 129] on span "Waiting for Distribution (Email)" at bounding box center [47, 128] width 75 height 6
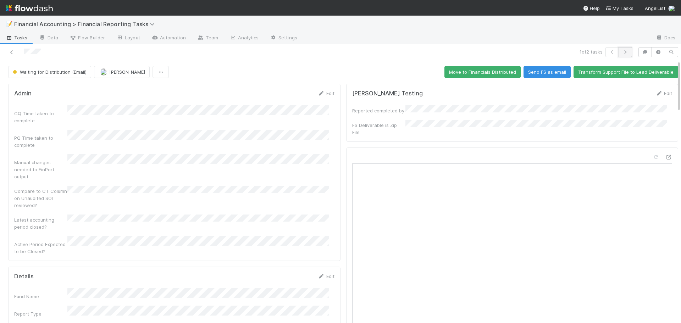
click at [618, 53] on button "button" at bounding box center [624, 52] width 13 height 10
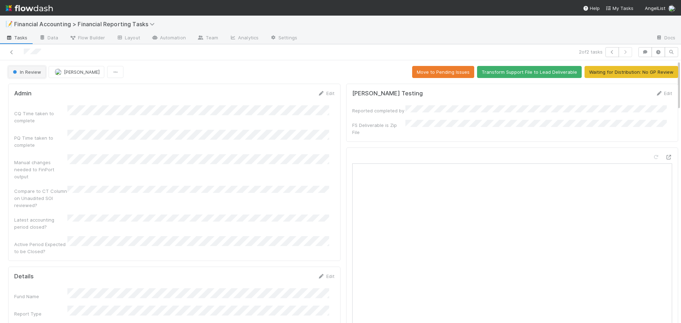
click at [34, 70] on span "In Review" at bounding box center [26, 72] width 30 height 6
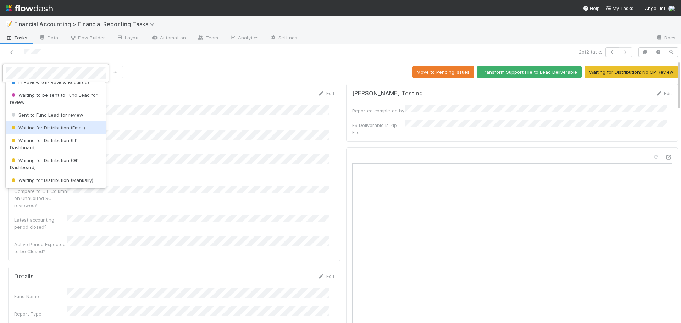
scroll to position [71, 0]
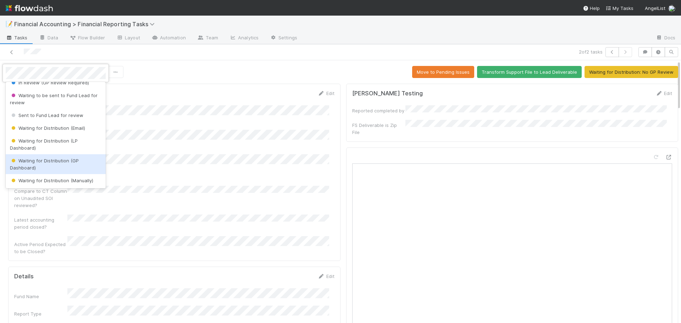
click at [36, 167] on div "Waiting for Distribution (GP Dashboard)" at bounding box center [56, 164] width 100 height 20
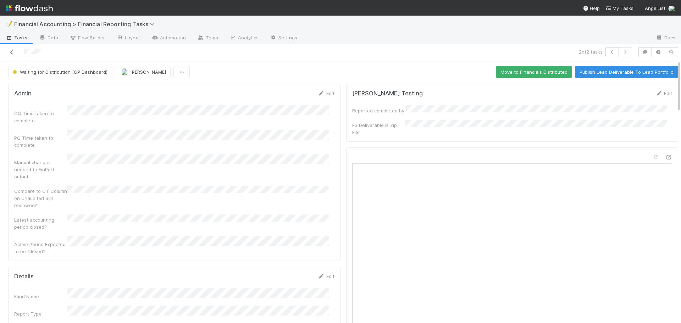
click at [12, 51] on icon at bounding box center [11, 52] width 7 height 5
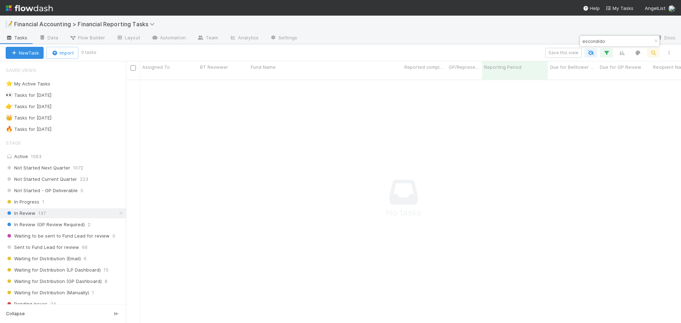
scroll to position [239, 549]
click at [654, 41] on icon "button" at bounding box center [655, 41] width 7 height 4
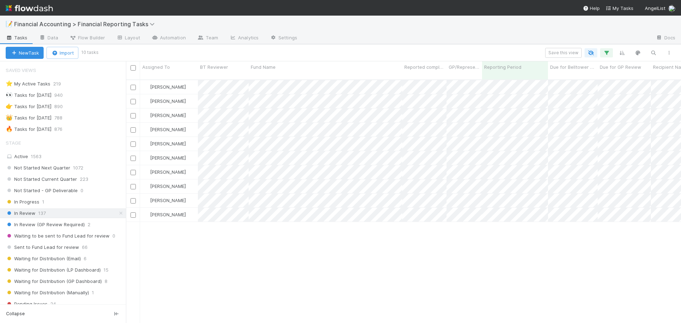
scroll to position [244, 549]
click at [654, 50] on icon "button" at bounding box center [652, 53] width 7 height 6
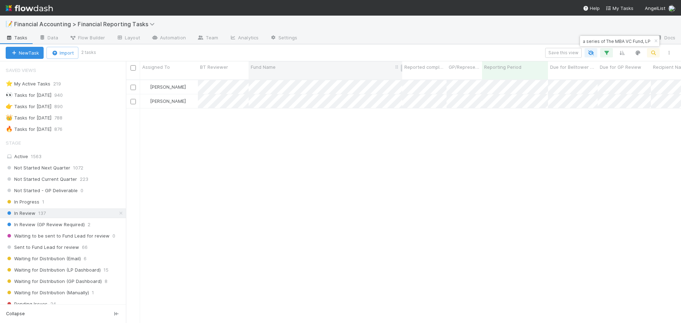
type input "Fund I, a series of The MBA VC Fund, LP"
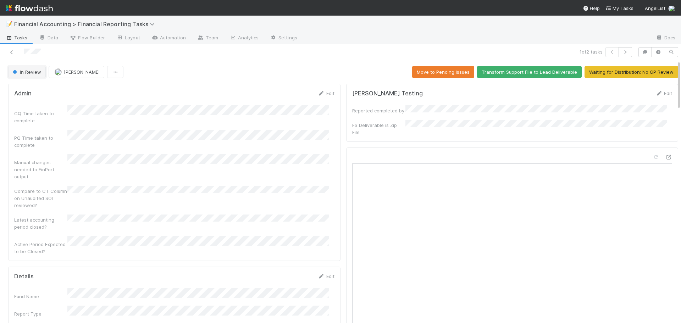
click at [34, 70] on span "In Review" at bounding box center [26, 72] width 30 height 6
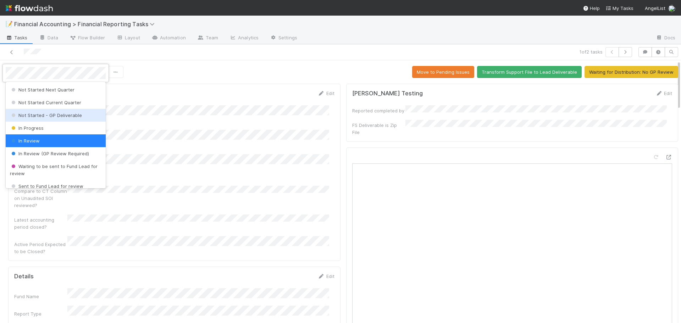
scroll to position [71, 0]
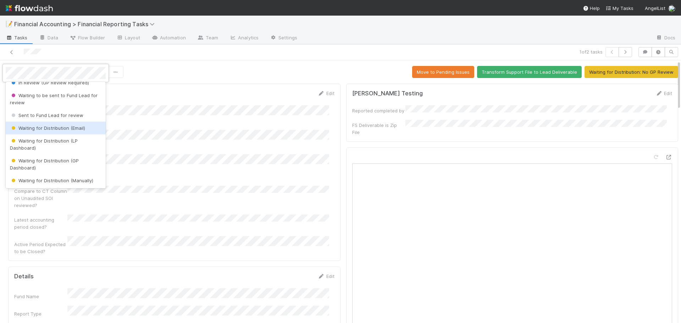
click at [47, 129] on span "Waiting for Distribution (Email)" at bounding box center [47, 128] width 75 height 6
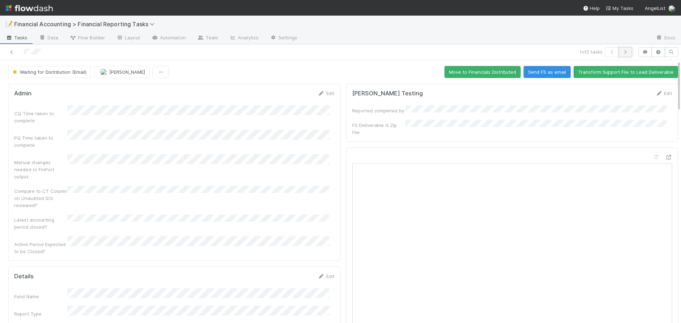
click at [621, 51] on icon "button" at bounding box center [624, 52] width 7 height 4
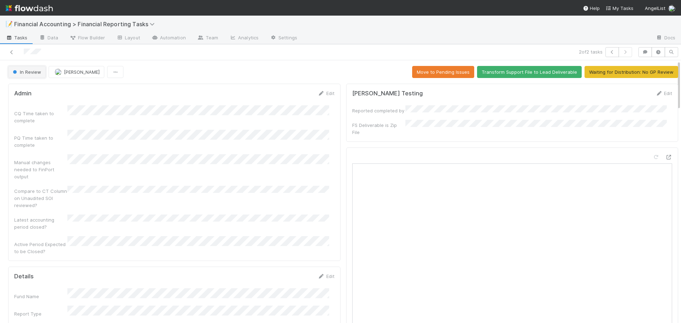
click at [25, 69] on span "In Review" at bounding box center [26, 72] width 30 height 6
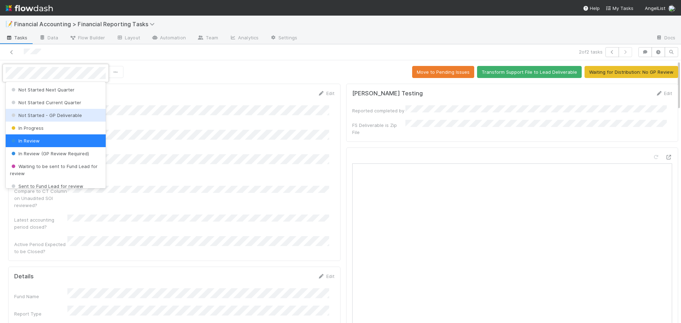
scroll to position [71, 0]
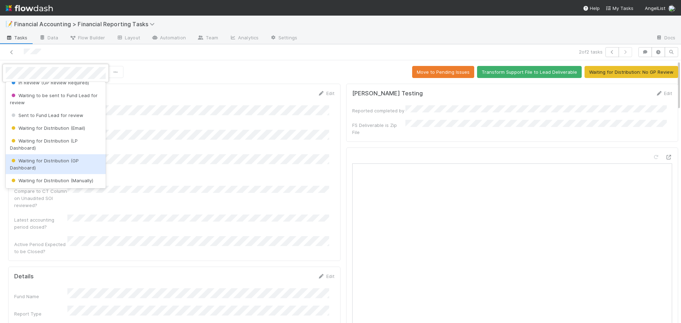
click at [42, 162] on span "Waiting for Distribution (GP Dashboard)" at bounding box center [44, 164] width 69 height 13
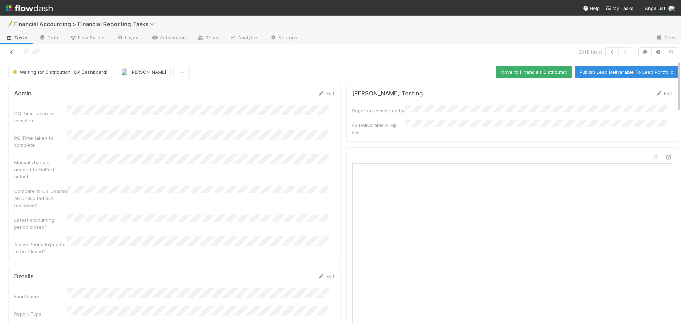
click at [9, 50] on icon at bounding box center [11, 52] width 7 height 5
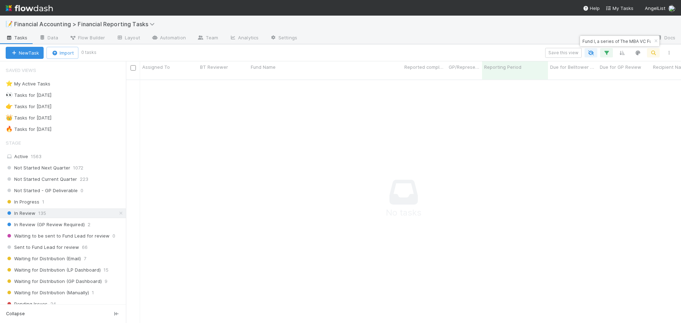
scroll to position [239, 549]
click at [655, 42] on icon "button" at bounding box center [655, 41] width 7 height 4
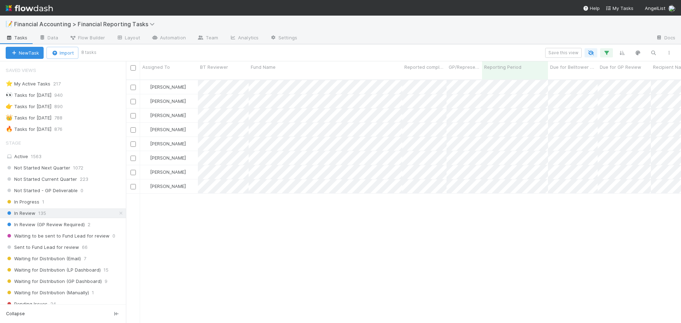
scroll to position [244, 549]
click at [654, 53] on icon "button" at bounding box center [652, 53] width 7 height 6
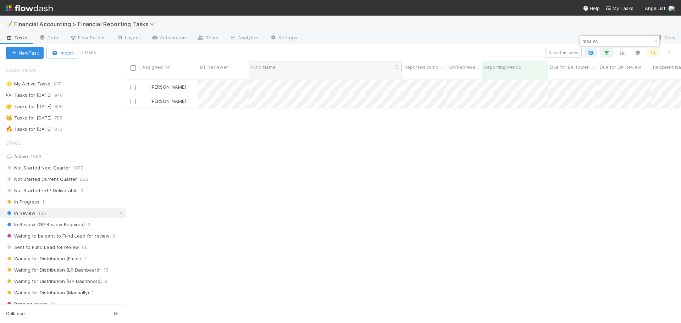
type input "mba vc"
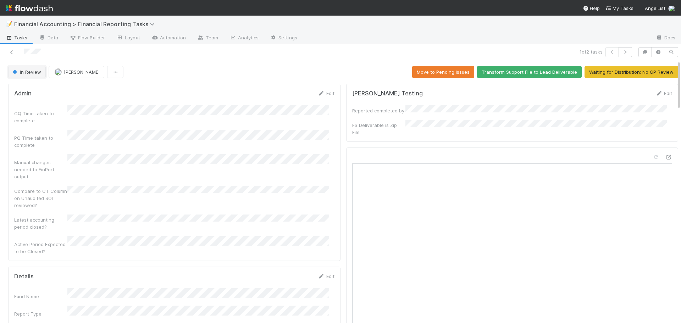
click at [33, 69] on button "In Review" at bounding box center [27, 72] width 38 height 12
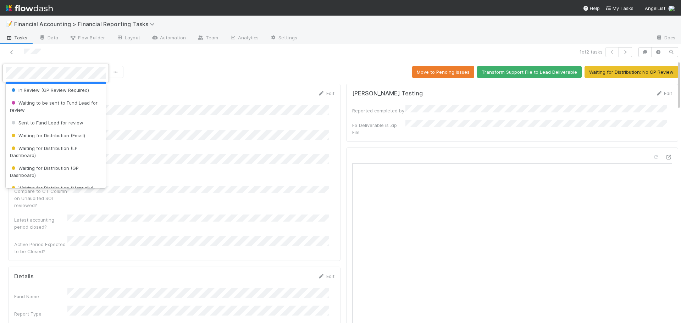
scroll to position [71, 0]
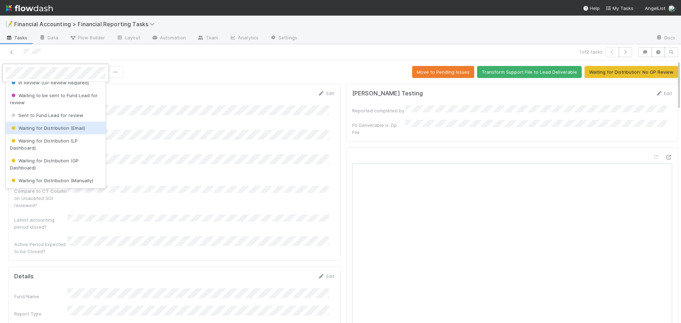
click at [42, 127] on span "Waiting for Distribution (Email)" at bounding box center [47, 128] width 75 height 6
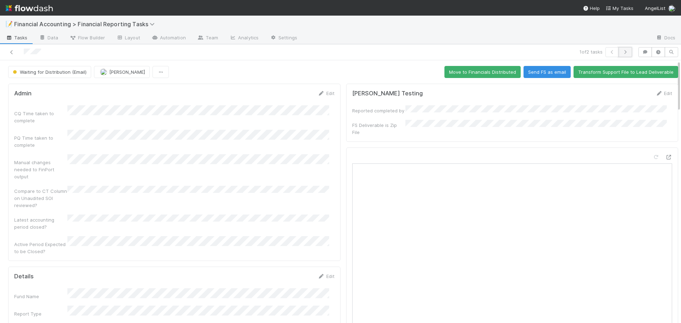
click at [622, 55] on button "button" at bounding box center [624, 52] width 13 height 10
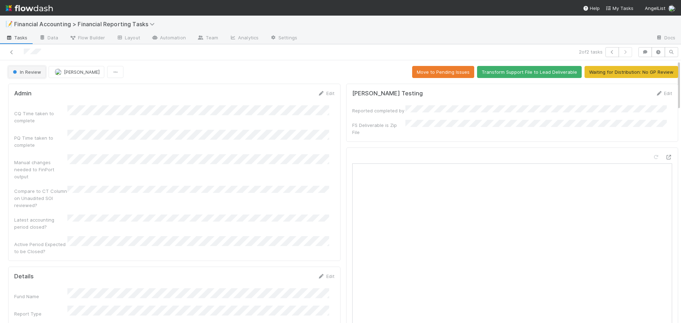
click at [25, 75] on button "In Review" at bounding box center [27, 72] width 38 height 12
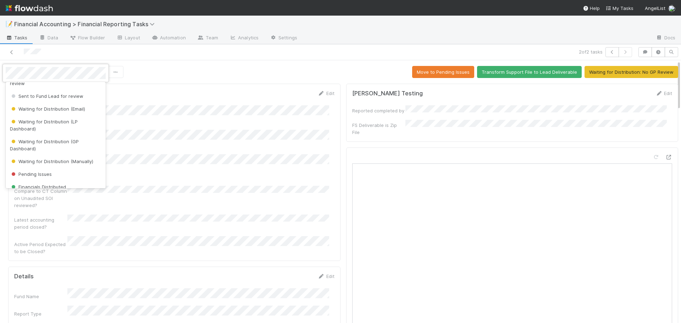
scroll to position [106, 0]
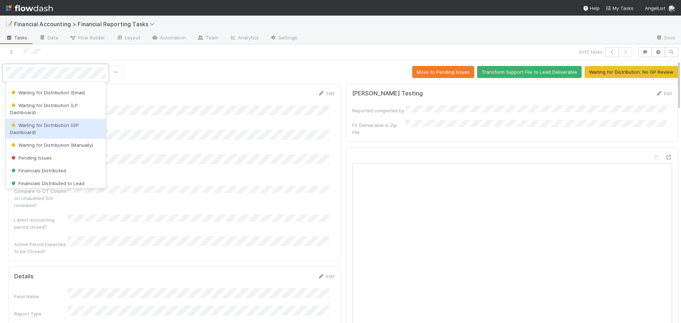
click at [32, 126] on span "Waiting for Distribution (GP Dashboard)" at bounding box center [44, 128] width 69 height 13
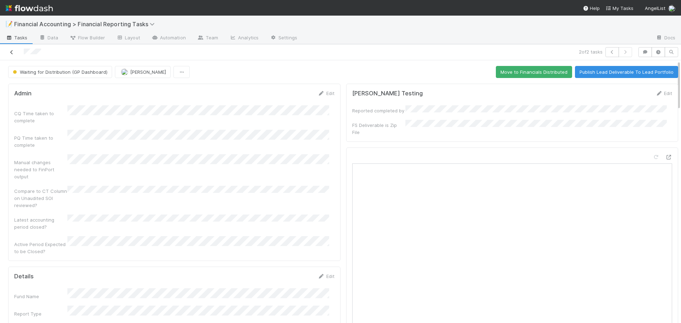
click at [11, 51] on icon at bounding box center [11, 52] width 7 height 5
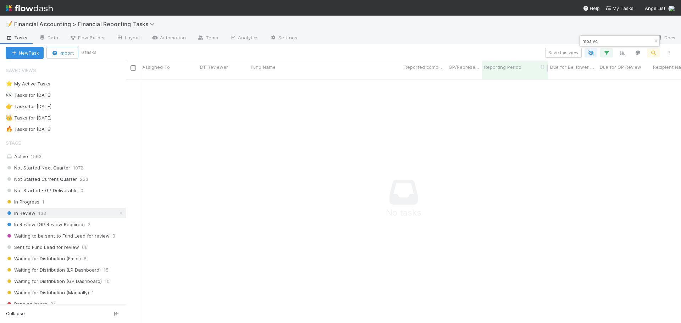
scroll to position [239, 549]
click at [655, 42] on icon "button" at bounding box center [655, 41] width 7 height 4
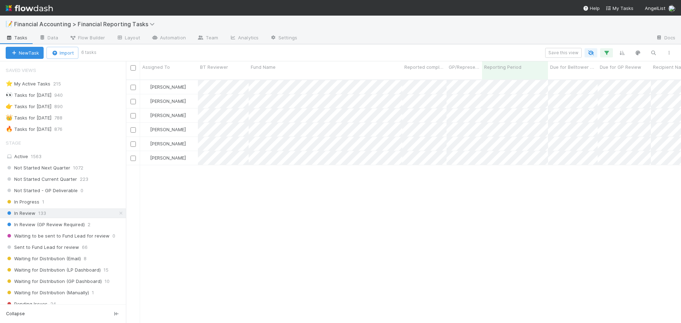
scroll to position [244, 549]
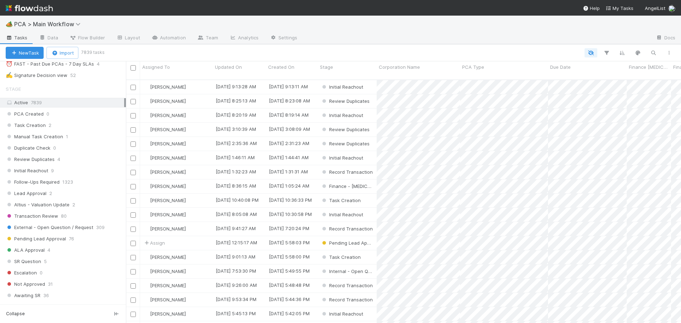
scroll to position [177, 0]
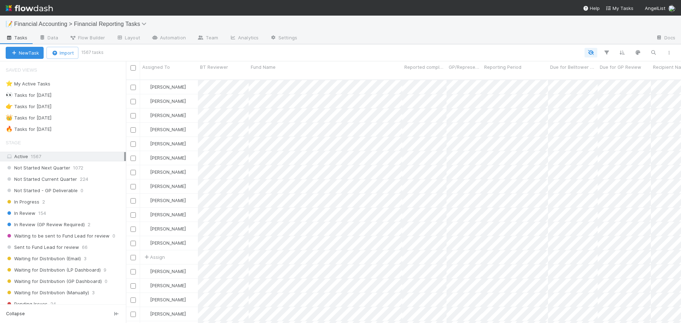
scroll to position [244, 549]
click at [90, 117] on div "👑 Tasks for [DATE] 788" at bounding box center [66, 117] width 120 height 9
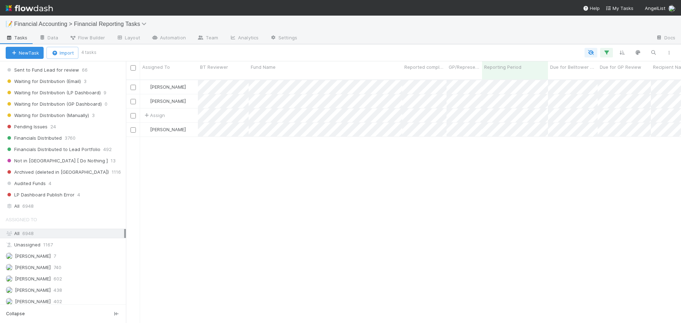
scroll to position [244, 549]
click at [79, 203] on div "All 6948" at bounding box center [65, 206] width 118 height 9
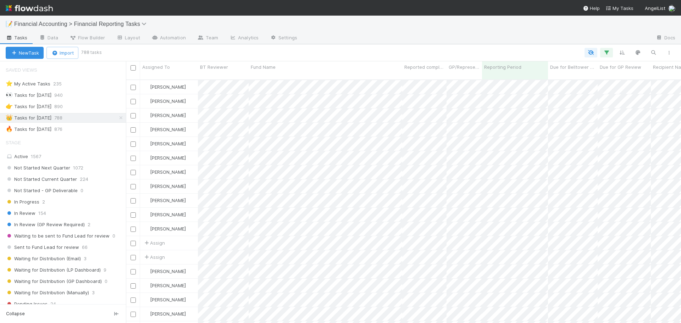
scroll to position [244, 549]
click at [656, 52] on icon "button" at bounding box center [652, 52] width 7 height 6
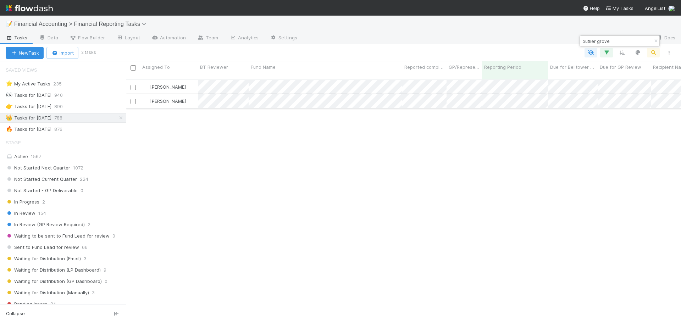
type input "outlier grove"
click at [188, 50] on div at bounding box center [340, 161] width 681 height 323
click at [185, 80] on div "[PERSON_NAME]" at bounding box center [169, 87] width 58 height 14
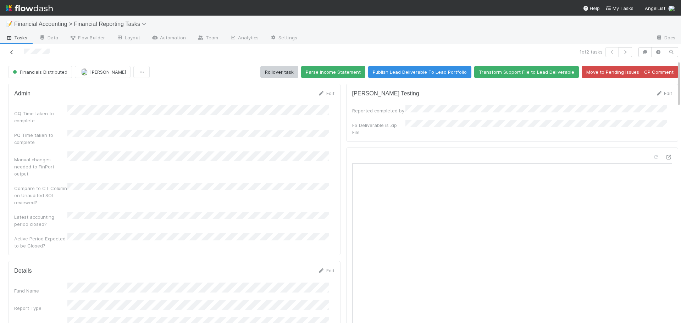
click at [11, 50] on icon at bounding box center [11, 52] width 7 height 5
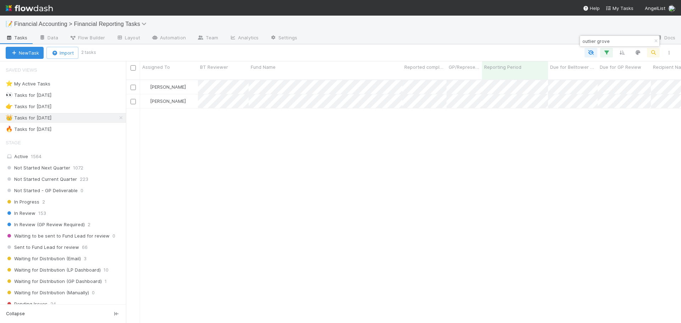
scroll to position [244, 549]
click at [618, 43] on input "outlier grove" at bounding box center [616, 41] width 71 height 9
click at [618, 44] on input "outlier grove" at bounding box center [616, 41] width 71 height 9
type input "escondido"
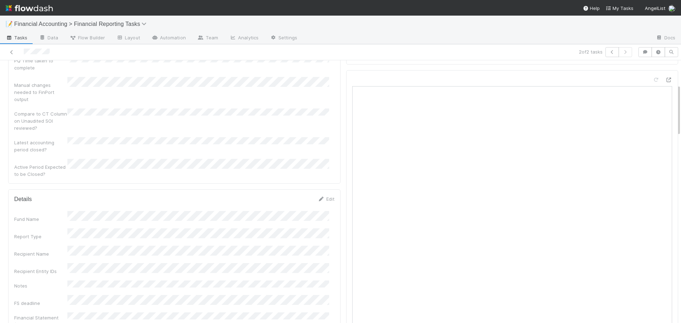
scroll to position [142, 0]
click at [14, 55] on link at bounding box center [11, 52] width 7 height 7
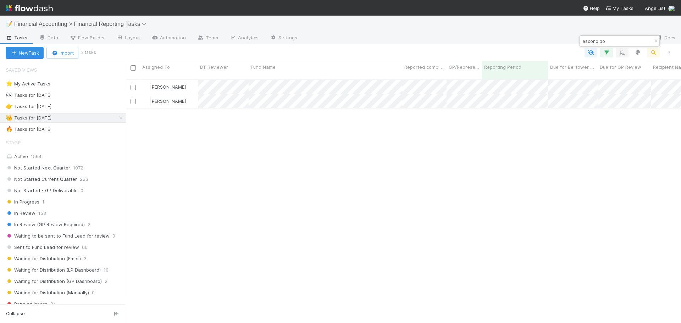
scroll to position [244, 549]
click at [624, 42] on input "escondido" at bounding box center [616, 41] width 71 height 9
type input "optimistic"
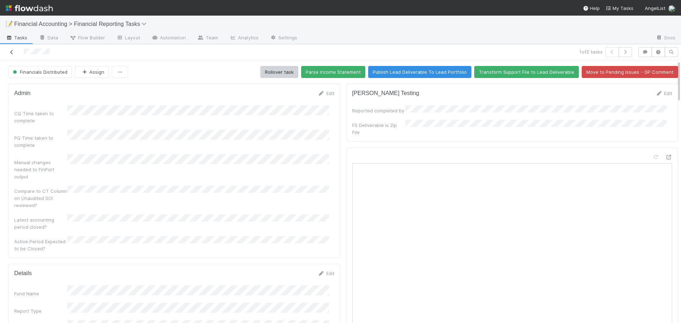
click at [13, 53] on icon at bounding box center [11, 52] width 7 height 5
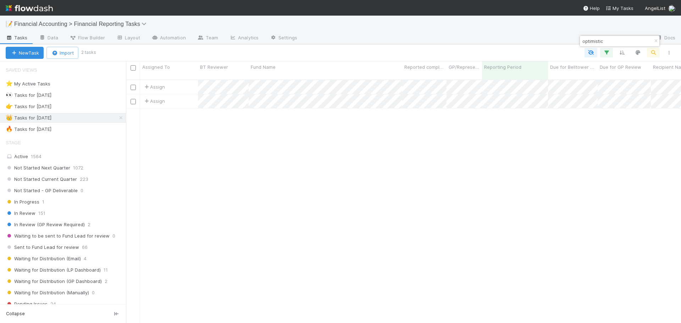
scroll to position [244, 549]
click at [611, 40] on input "optimistic" at bounding box center [616, 41] width 71 height 9
paste input "Fund I, a series of The MBA VC Fund, LP"
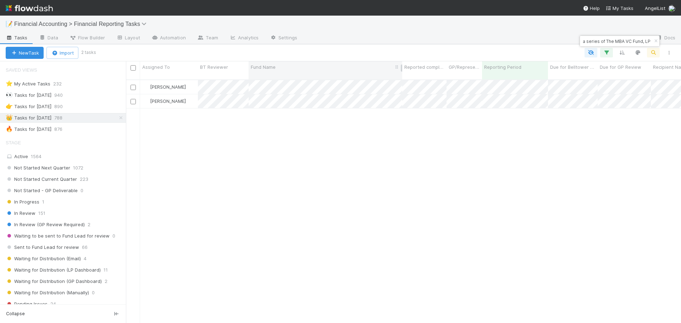
type input "Fund I, a series of The MBA VC Fund, LP"
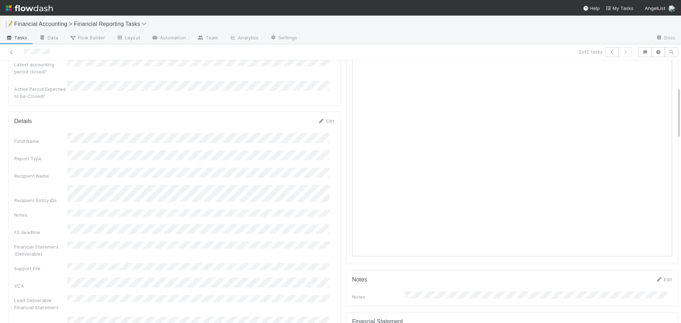
scroll to position [177, 0]
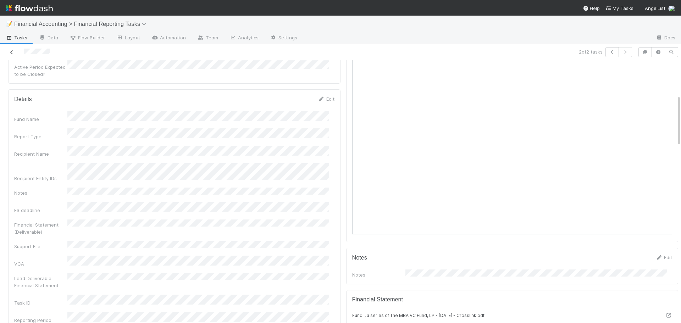
click at [11, 51] on icon at bounding box center [11, 52] width 7 height 5
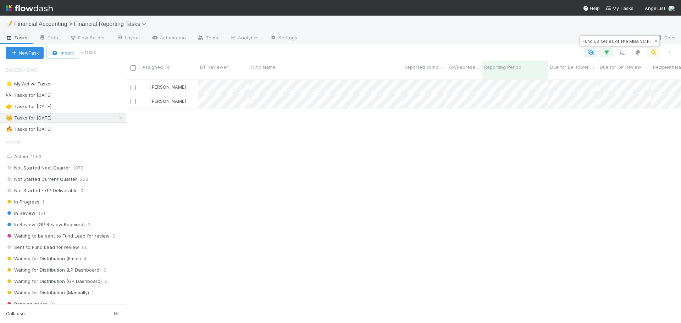
scroll to position [244, 549]
click at [630, 42] on input "Fund I, a series of The MBA VC Fund, LP" at bounding box center [616, 41] width 71 height 9
click at [630, 41] on input "Fund I, a series of The MBA VC Fund, LP" at bounding box center [616, 41] width 71 height 9
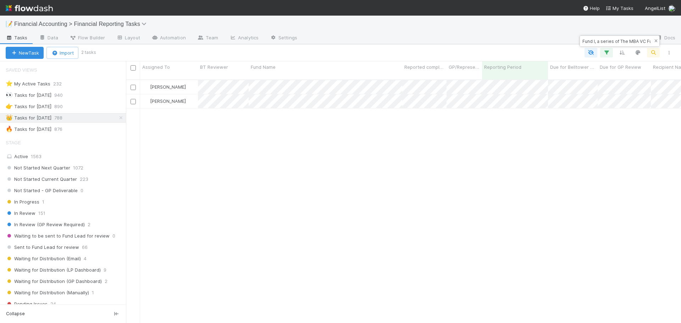
click at [655, 44] on button "button" at bounding box center [656, 41] width 8 height 9
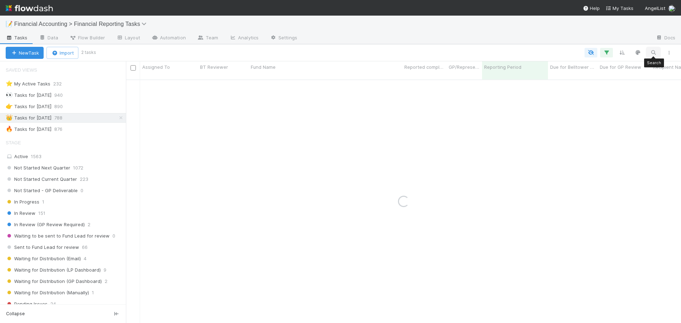
click at [650, 52] on icon "button" at bounding box center [652, 52] width 7 height 6
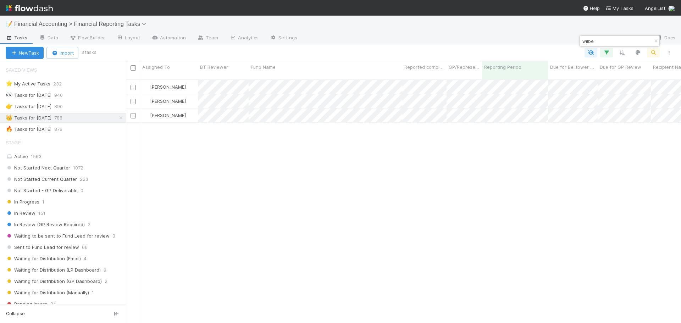
type input "wilbe"
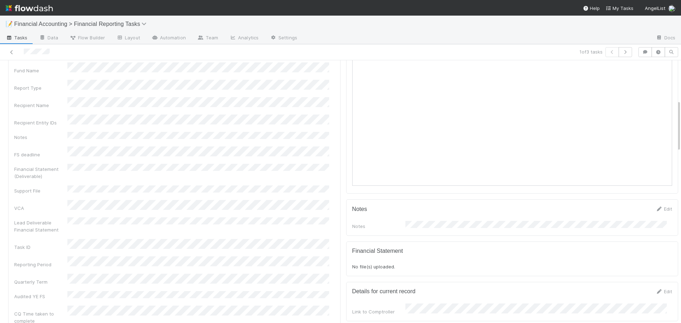
scroll to position [248, 0]
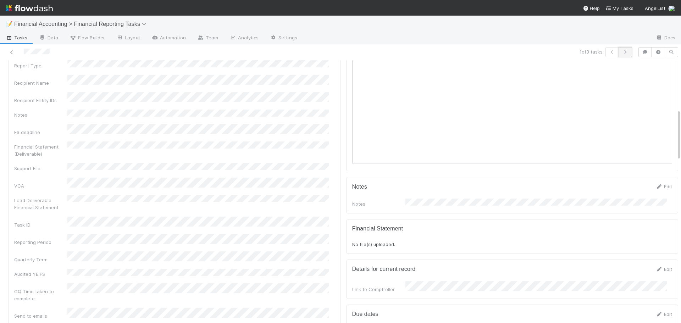
click at [621, 56] on button "button" at bounding box center [624, 52] width 13 height 10
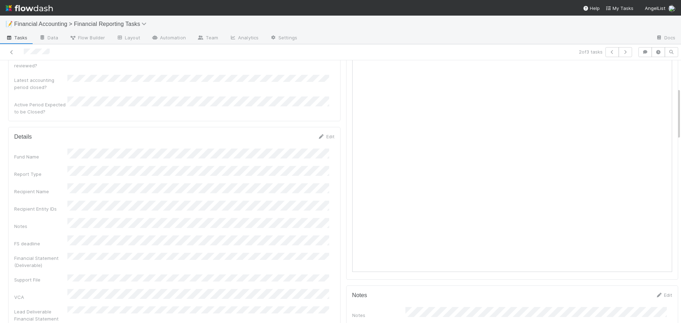
scroll to position [142, 0]
click at [12, 51] on icon at bounding box center [11, 52] width 7 height 5
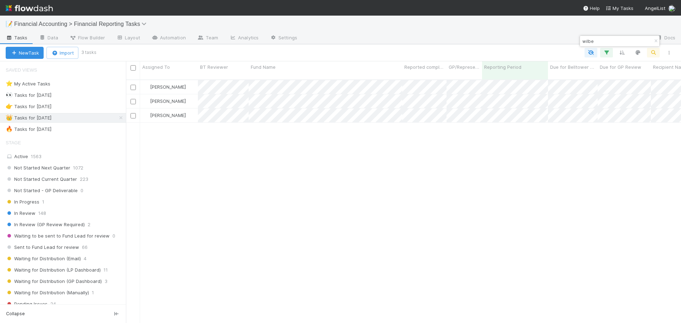
scroll to position [244, 549]
click at [603, 39] on input "wilbe" at bounding box center [616, 41] width 71 height 9
type input "root one"
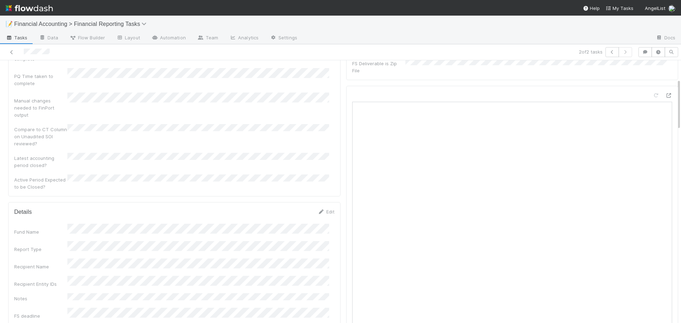
scroll to position [106, 0]
click at [10, 53] on icon at bounding box center [11, 52] width 7 height 5
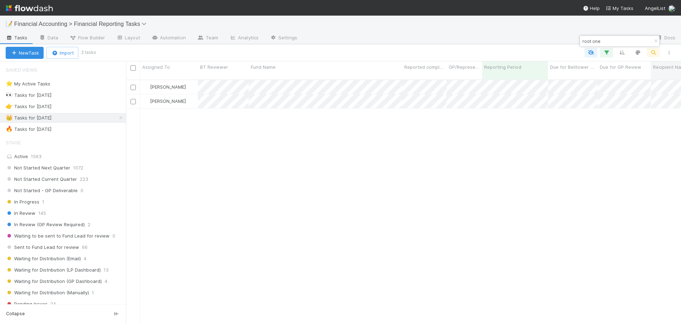
scroll to position [244, 549]
click at [599, 41] on input "root one" at bounding box center [616, 41] width 71 height 9
type input "[PERSON_NAME] vent"
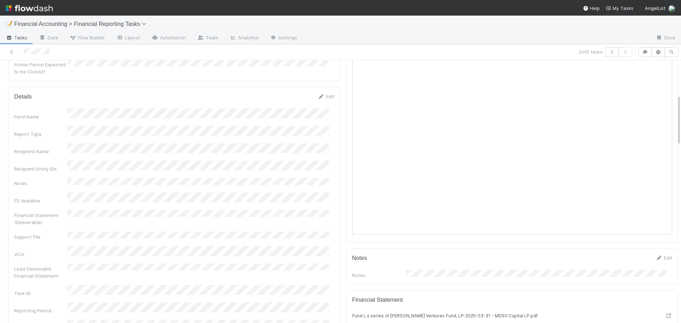
scroll to position [177, 0]
click at [12, 50] on icon at bounding box center [11, 52] width 7 height 5
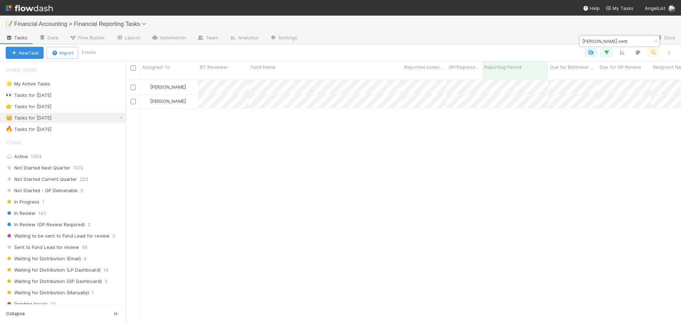
scroll to position [244, 549]
click at [611, 38] on input "[PERSON_NAME] vent" at bounding box center [616, 41] width 71 height 9
click at [611, 37] on div "[PERSON_NAME] vent" at bounding box center [619, 41] width 79 height 11
click at [593, 43] on input "[PERSON_NAME] vent" at bounding box center [616, 41] width 71 height 9
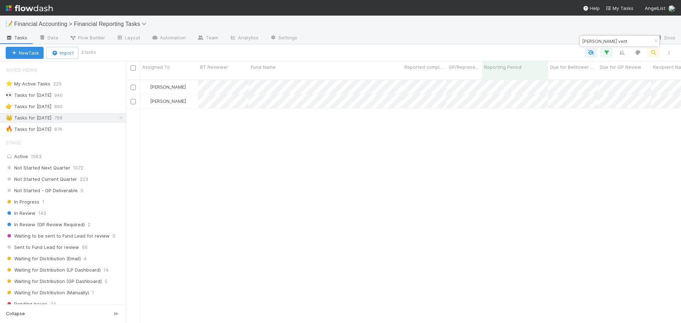
click at [593, 43] on input "[PERSON_NAME] vent" at bounding box center [616, 41] width 71 height 9
type input "[PERSON_NAME] and [PERSON_NAME]"
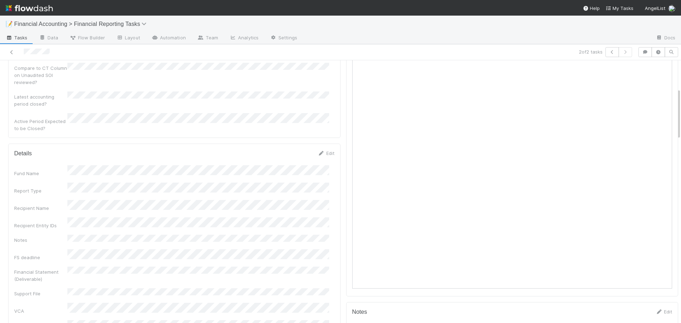
scroll to position [142, 0]
click at [14, 54] on icon at bounding box center [11, 52] width 7 height 5
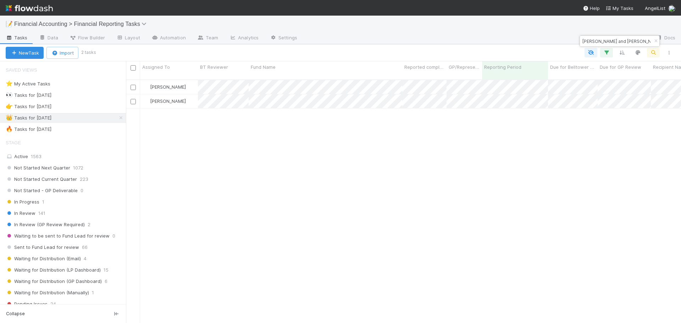
scroll to position [244, 549]
click at [606, 38] on input "[PERSON_NAME] and [PERSON_NAME]" at bounding box center [616, 41] width 71 height 9
type input "generalist"
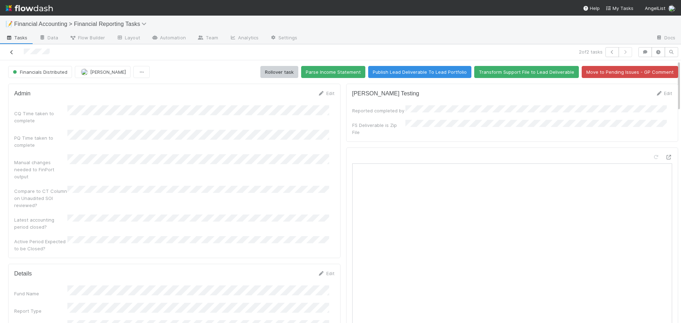
click at [10, 52] on icon at bounding box center [11, 52] width 7 height 5
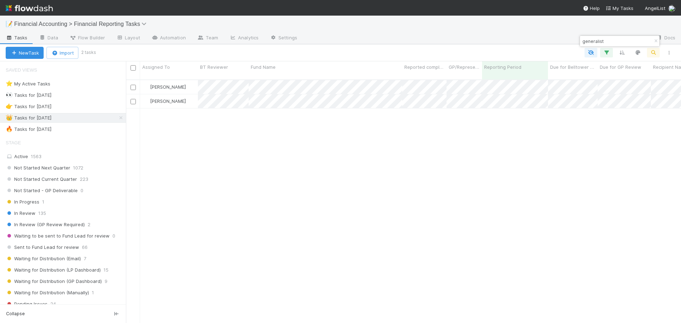
scroll to position [244, 549]
click at [619, 45] on input "generalist" at bounding box center [616, 41] width 71 height 9
click at [604, 35] on div at bounding box center [476, 38] width 347 height 11
click at [597, 38] on input "generalist" at bounding box center [616, 41] width 71 height 9
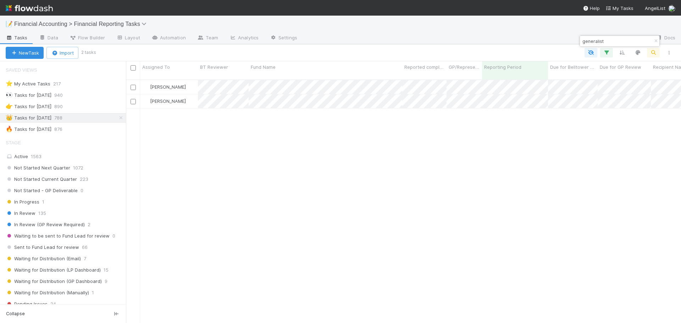
paste input "Fund III, a series of The MBA VC Fund, LP"
type input "Fund III, a series of The MBA VC Fund, LP"
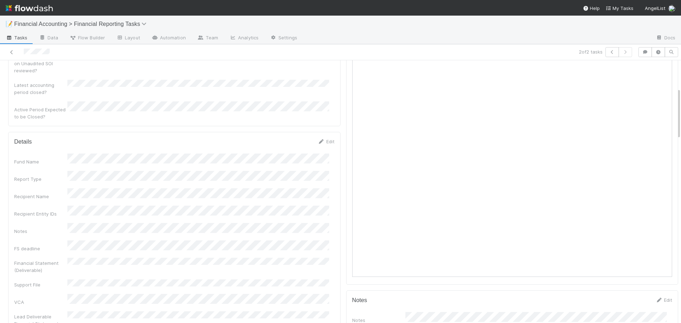
scroll to position [142, 0]
